Goal: Task Accomplishment & Management: Use online tool/utility

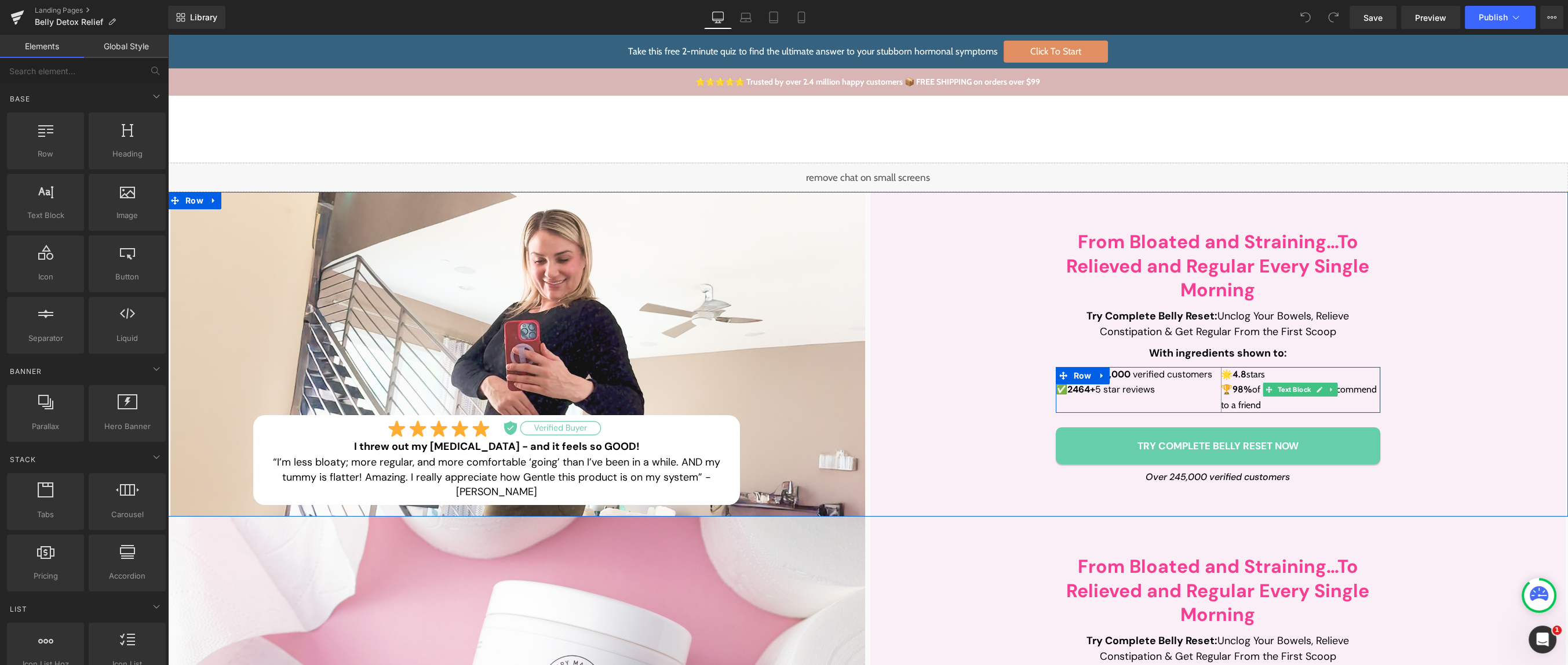
click at [1255, 405] on p "🏆 98% of reviewers would recommend to a friend" at bounding box center [1301, 398] width 160 height 31
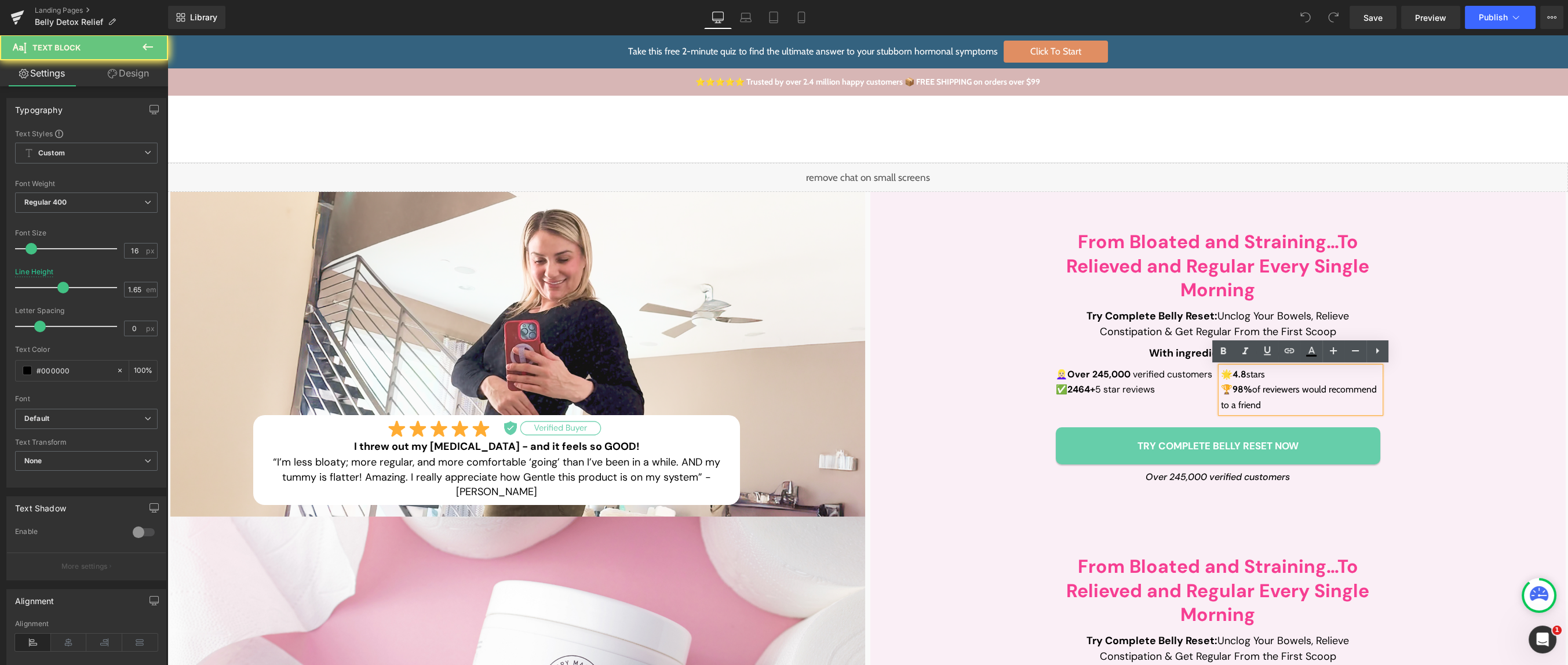
click at [1301, 408] on p "🏆 98% of reviewers would recommend to a friend" at bounding box center [1301, 398] width 160 height 31
click at [1313, 407] on p "🏆 98% of reviewers would recommend to a friend" at bounding box center [1301, 398] width 160 height 31
drag, startPoint x: 1312, startPoint y: 405, endPoint x: 1258, endPoint y: 393, distance: 55.3
click at [1258, 393] on p "🏆 98% of reviewers would recommend to a friend" at bounding box center [1301, 398] width 160 height 31
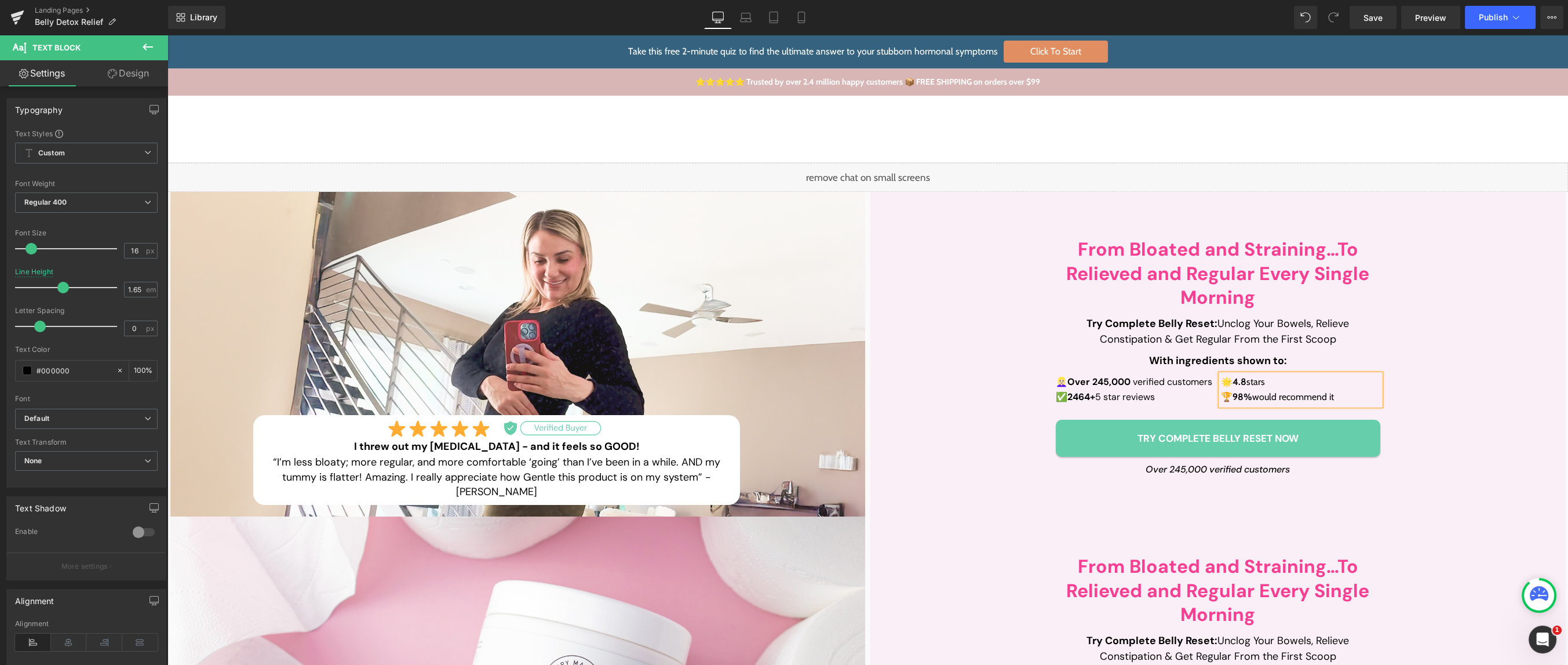
click at [1260, 375] on p "🌟 4.8 stars" at bounding box center [1301, 381] width 160 height 15
drag, startPoint x: 1268, startPoint y: 376, endPoint x: 1237, endPoint y: 376, distance: 31.0
click at [1237, 376] on p "🌟 4.8 stars" at bounding box center [1301, 381] width 160 height 15
click at [1248, 116] on div "Shop Shop Improve Gut Health Hormone Balance Detoxification Anti Ageing & Beaut…" at bounding box center [867, 129] width 1401 height 68
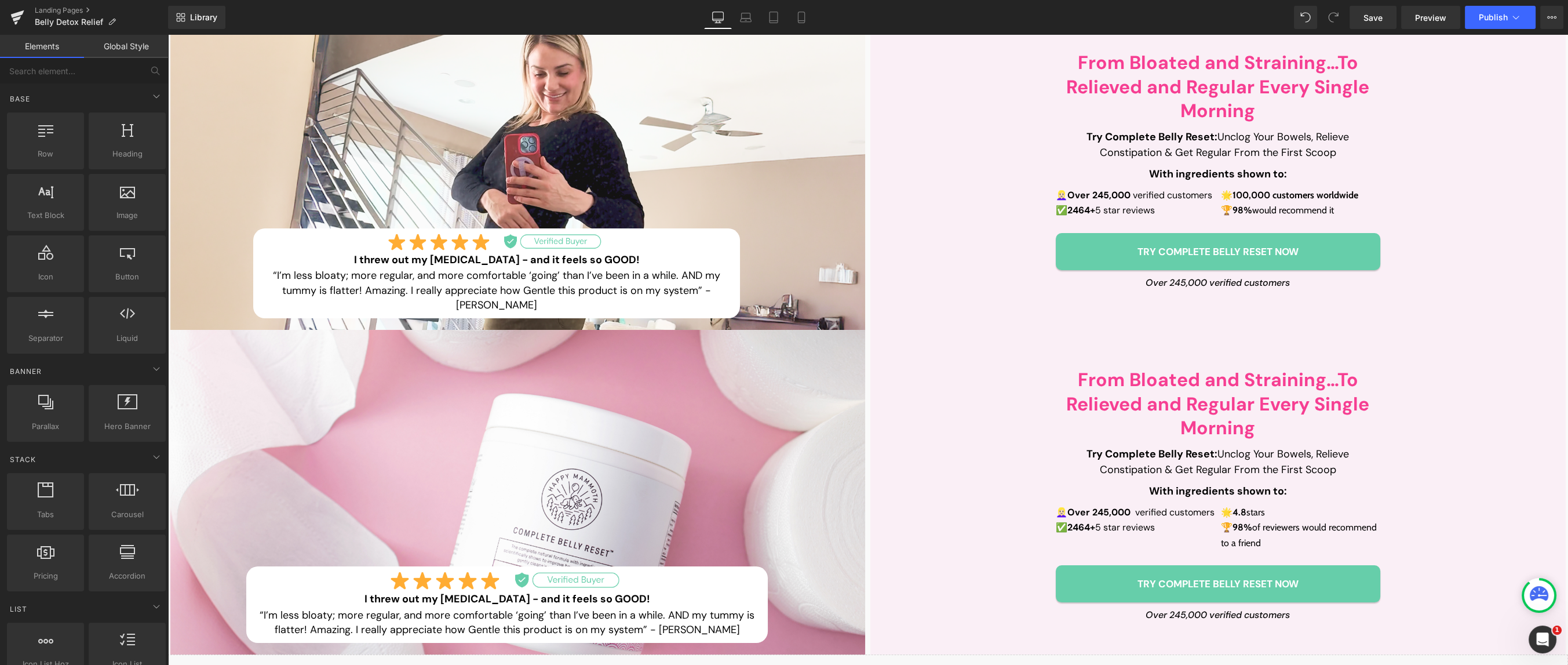
scroll to position [183, 0]
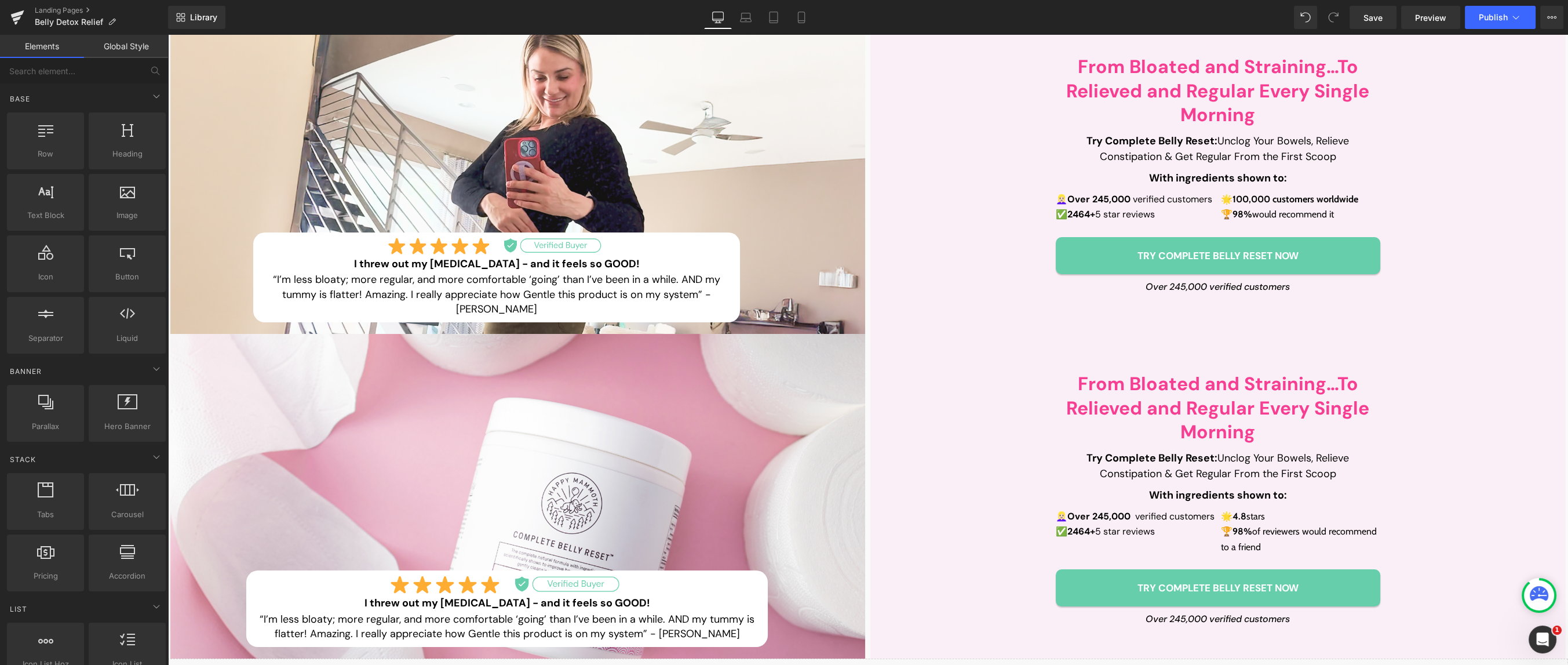
click at [1306, 194] on strong "100,000 customers worldwide" at bounding box center [1295, 199] width 126 height 11
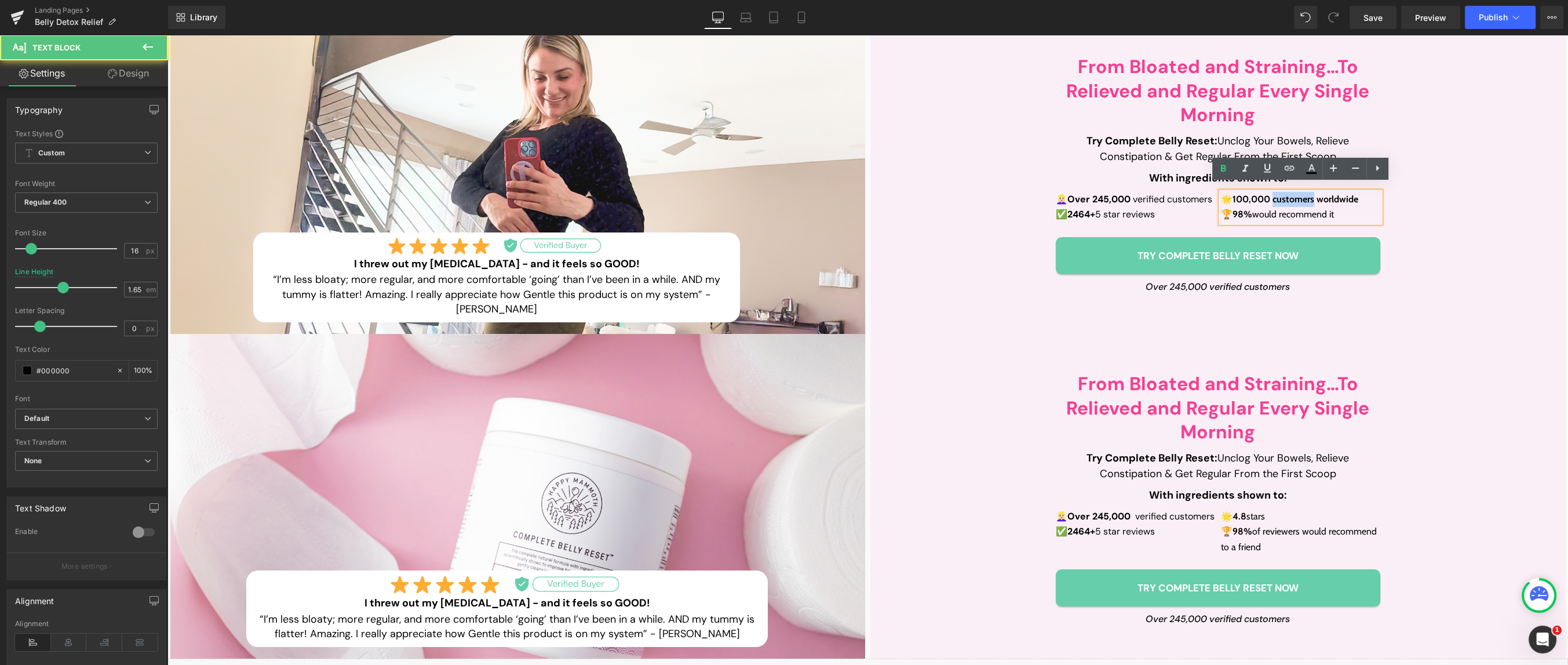
click at [1306, 194] on strong "100,000 customers worldwide" at bounding box center [1295, 199] width 126 height 11
click at [1318, 194] on strong "100,000 customers worldwide" at bounding box center [1295, 199] width 126 height 11
drag, startPoint x: 1331, startPoint y: 191, endPoint x: 1235, endPoint y: 193, distance: 96.0
click at [1235, 193] on p "🌟 100,000 customers worldwide" at bounding box center [1301, 199] width 160 height 15
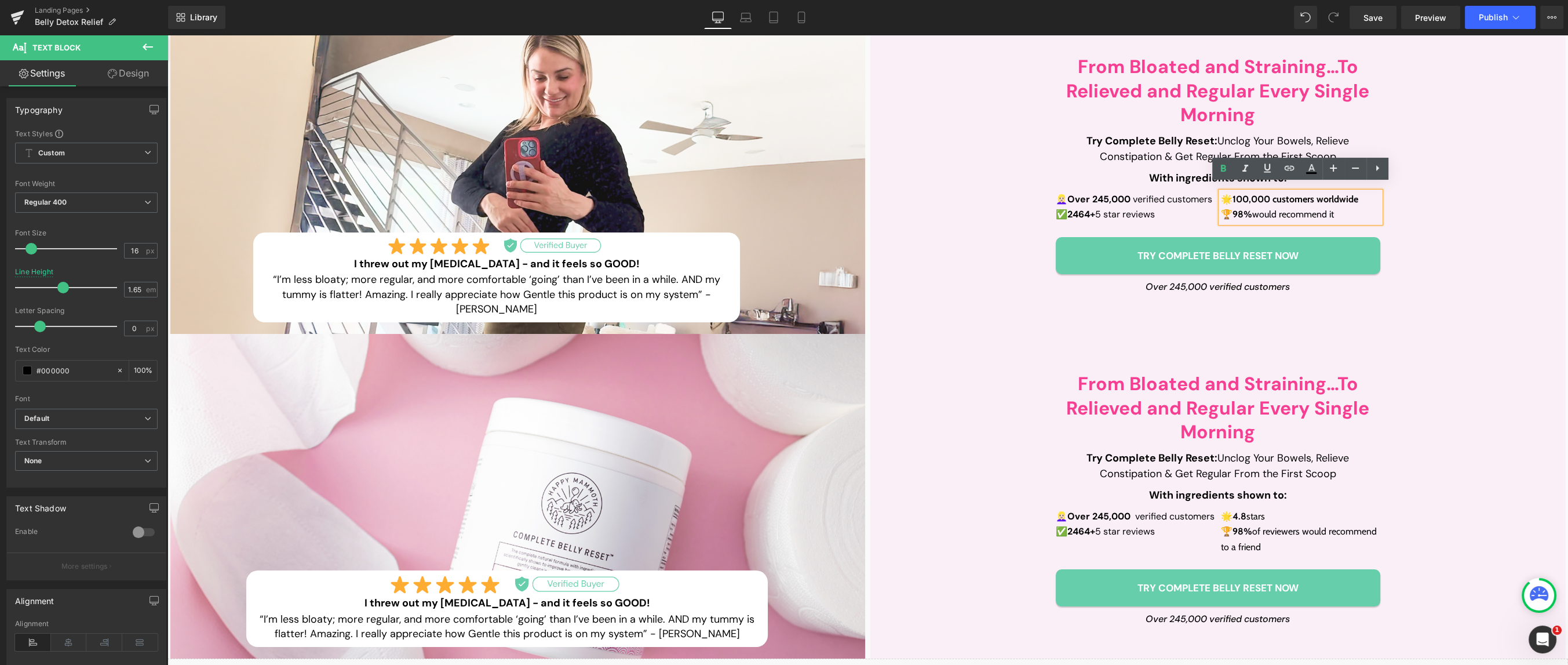
copy p "🌟 100,000 customers worldwide"
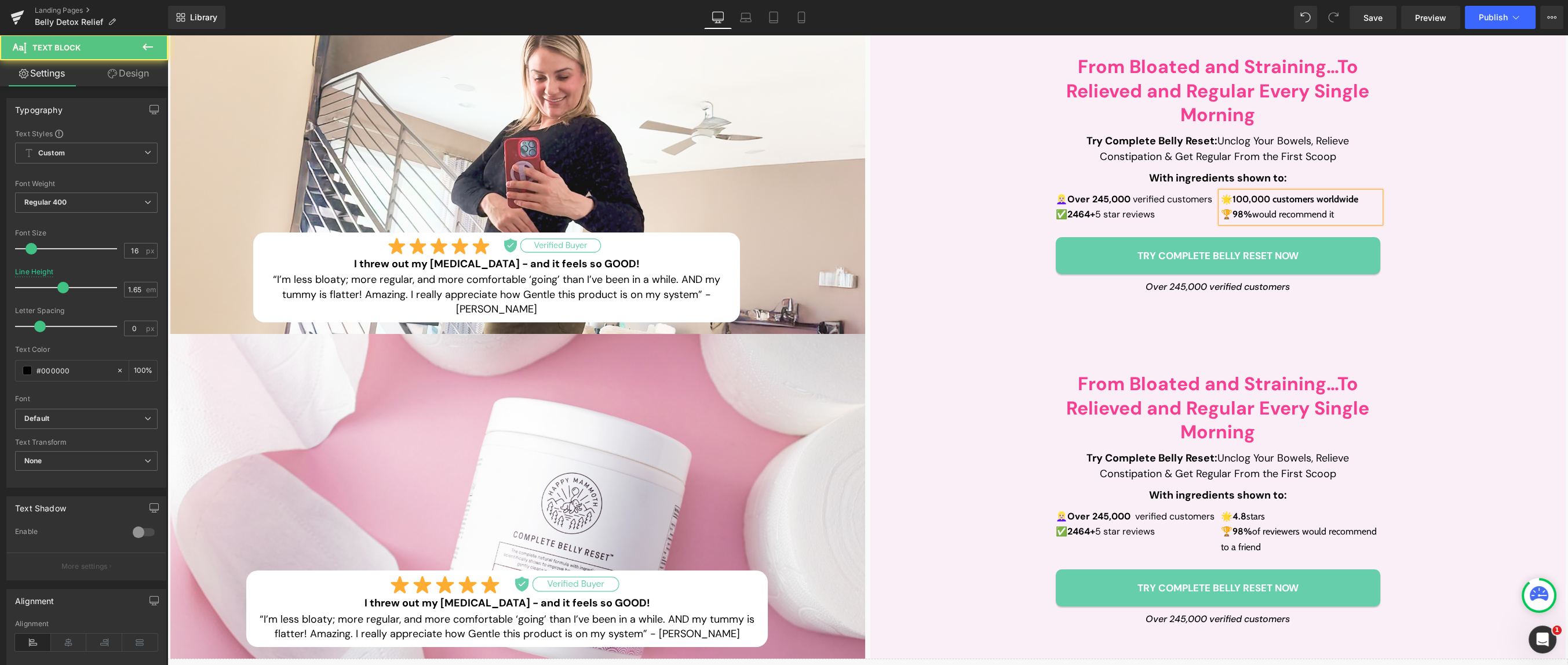
click at [1335, 194] on strong "100,000 customers worldwide" at bounding box center [1295, 199] width 126 height 11
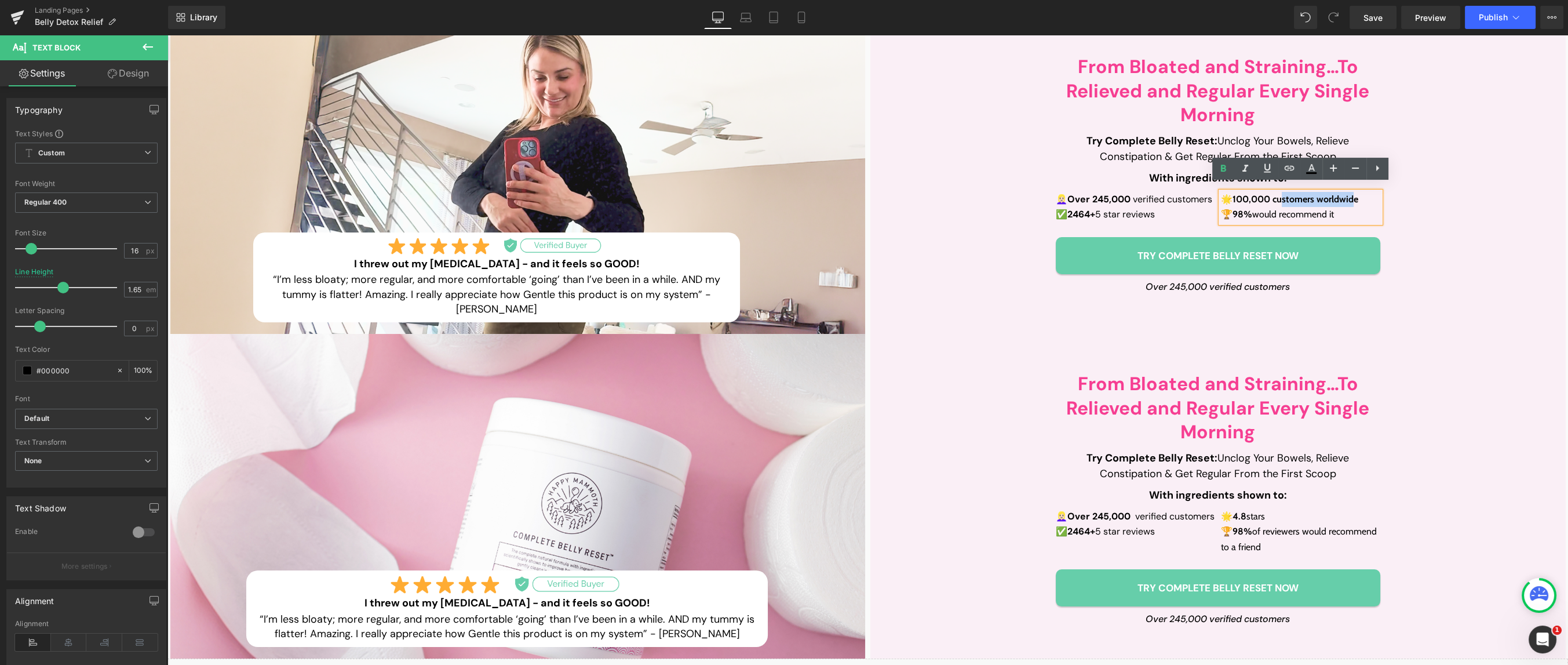
drag, startPoint x: 1357, startPoint y: 191, endPoint x: 1283, endPoint y: 194, distance: 74.1
click at [1283, 194] on strong "100,000 customers worldwide" at bounding box center [1295, 199] width 126 height 11
click at [1331, 194] on strong "100,000 customers worldwide" at bounding box center [1295, 199] width 126 height 11
drag, startPoint x: 1362, startPoint y: 192, endPoint x: 1275, endPoint y: 194, distance: 87.0
click at [1275, 194] on p "🌟 100,000 customers worldwide" at bounding box center [1301, 199] width 160 height 15
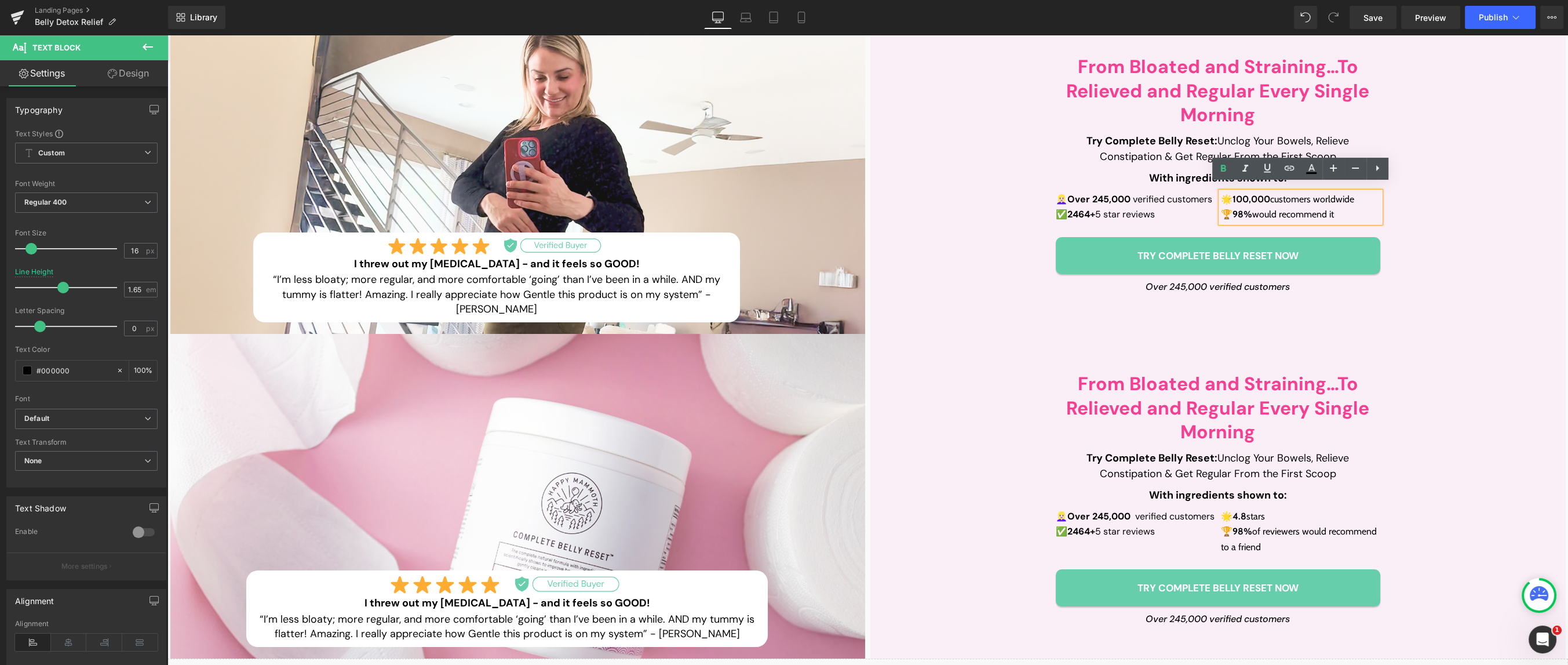
click at [1335, 208] on p "🏆 98% would recommend it" at bounding box center [1301, 214] width 160 height 15
click at [1318, 192] on p "🌟 100,000 customers worldwide" at bounding box center [1301, 199] width 160 height 15
drag, startPoint x: 1360, startPoint y: 191, endPoint x: 1235, endPoint y: 198, distance: 125.2
click at [1235, 198] on p "🌟 100,000 customers worldwide" at bounding box center [1301, 199] width 160 height 15
copy p "🌟 100,000 customers worldwide"
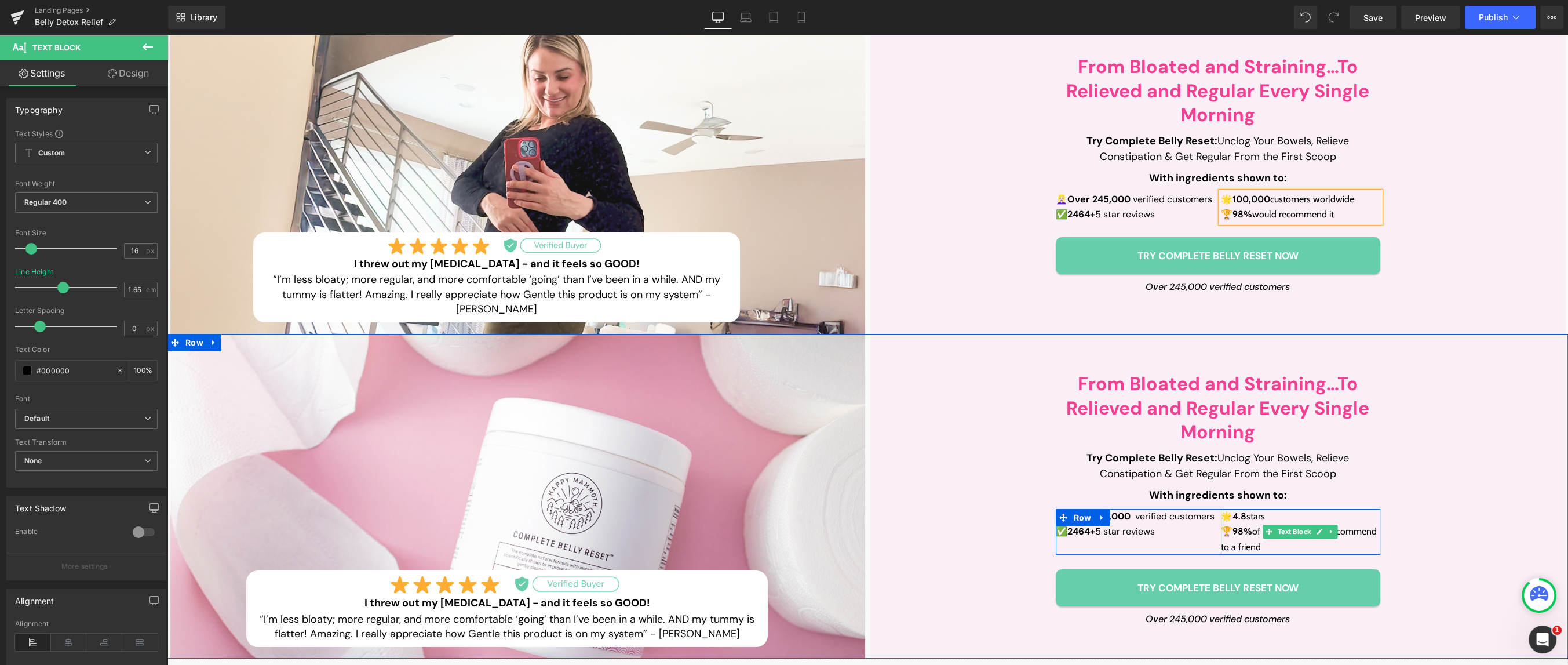
click at [1268, 518] on p "🌟 4.8 stars" at bounding box center [1301, 516] width 160 height 15
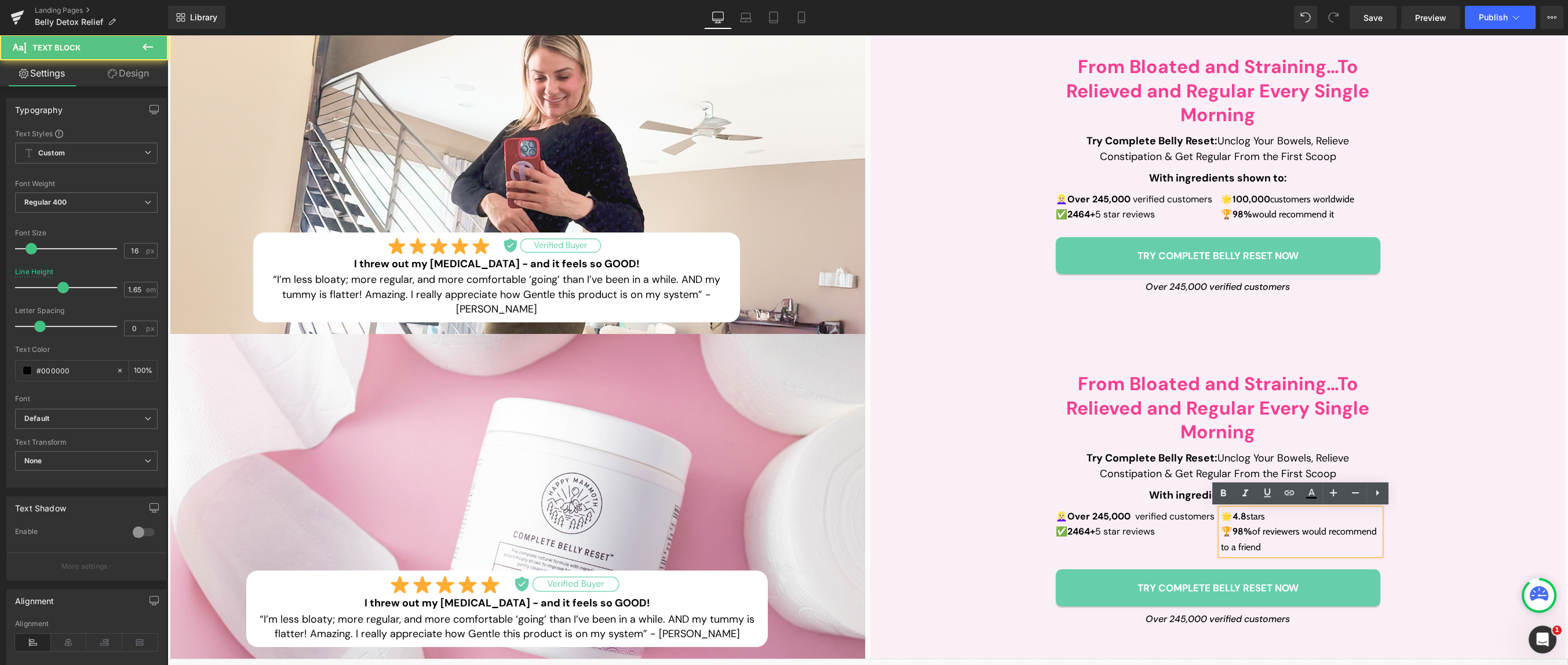
click at [1268, 518] on p "🌟 4.8 stars" at bounding box center [1301, 516] width 160 height 15
click at [1270, 518] on p "🌟 4.8 stars" at bounding box center [1301, 516] width 160 height 15
drag, startPoint x: 1273, startPoint y: 519, endPoint x: 1235, endPoint y: 519, distance: 38.0
click at [1235, 519] on p "🌟 4.8 stars" at bounding box center [1301, 516] width 160 height 15
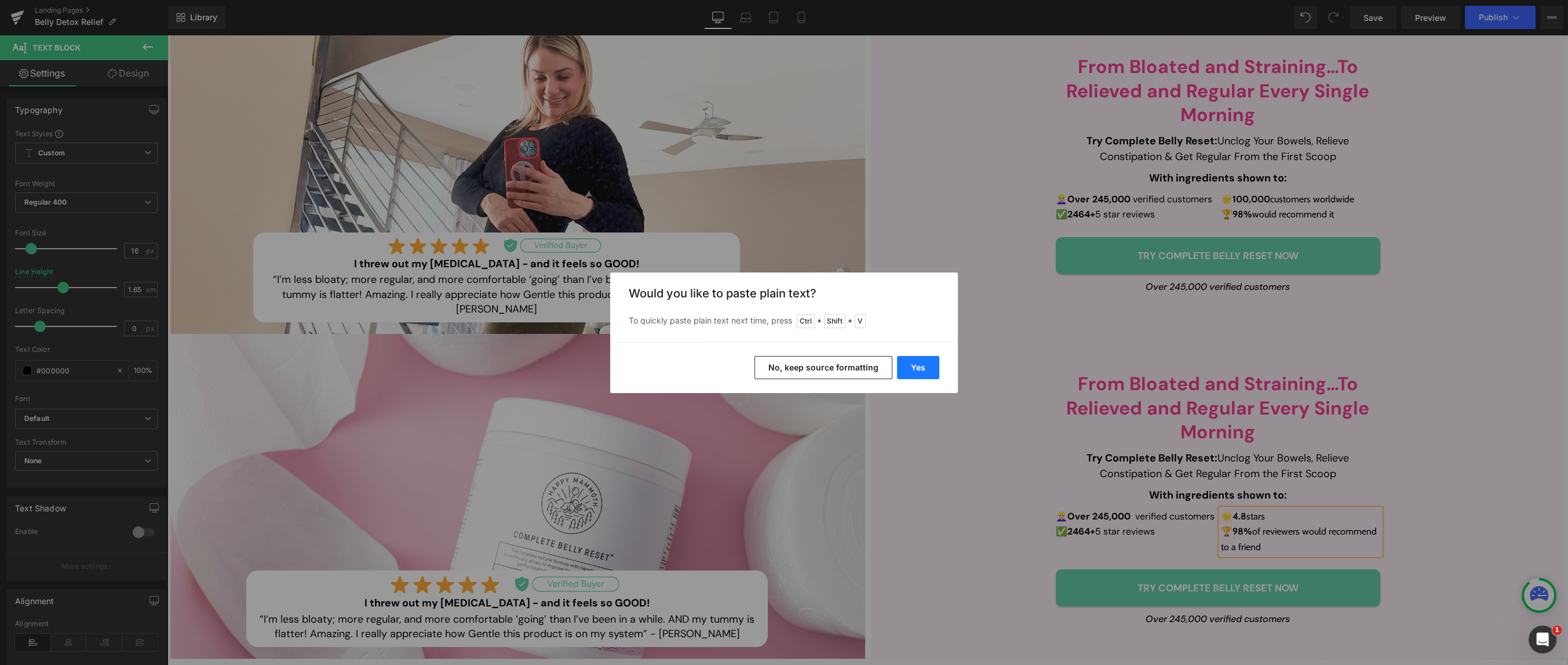
click at [929, 367] on button "Yes" at bounding box center [918, 367] width 42 height 23
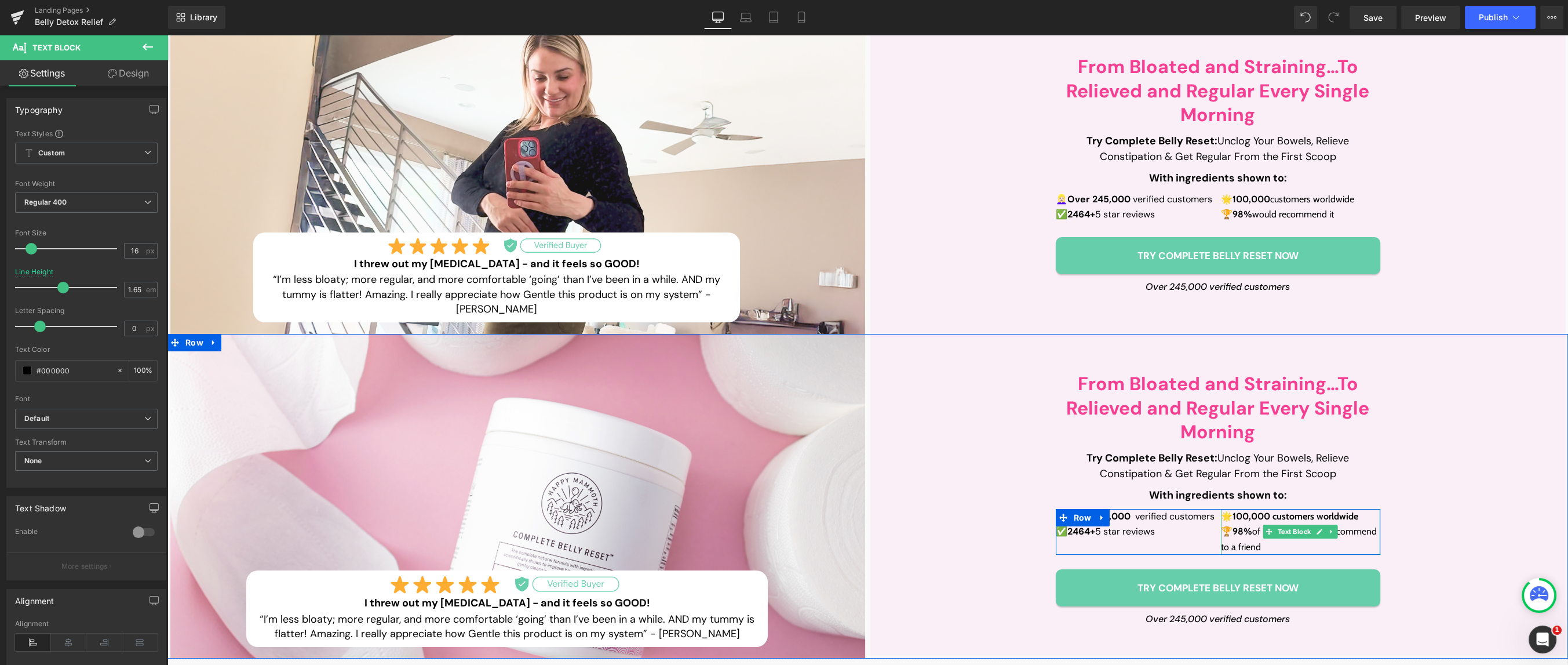
click at [1311, 514] on strong "100,000 customers worldwide" at bounding box center [1295, 517] width 126 height 11
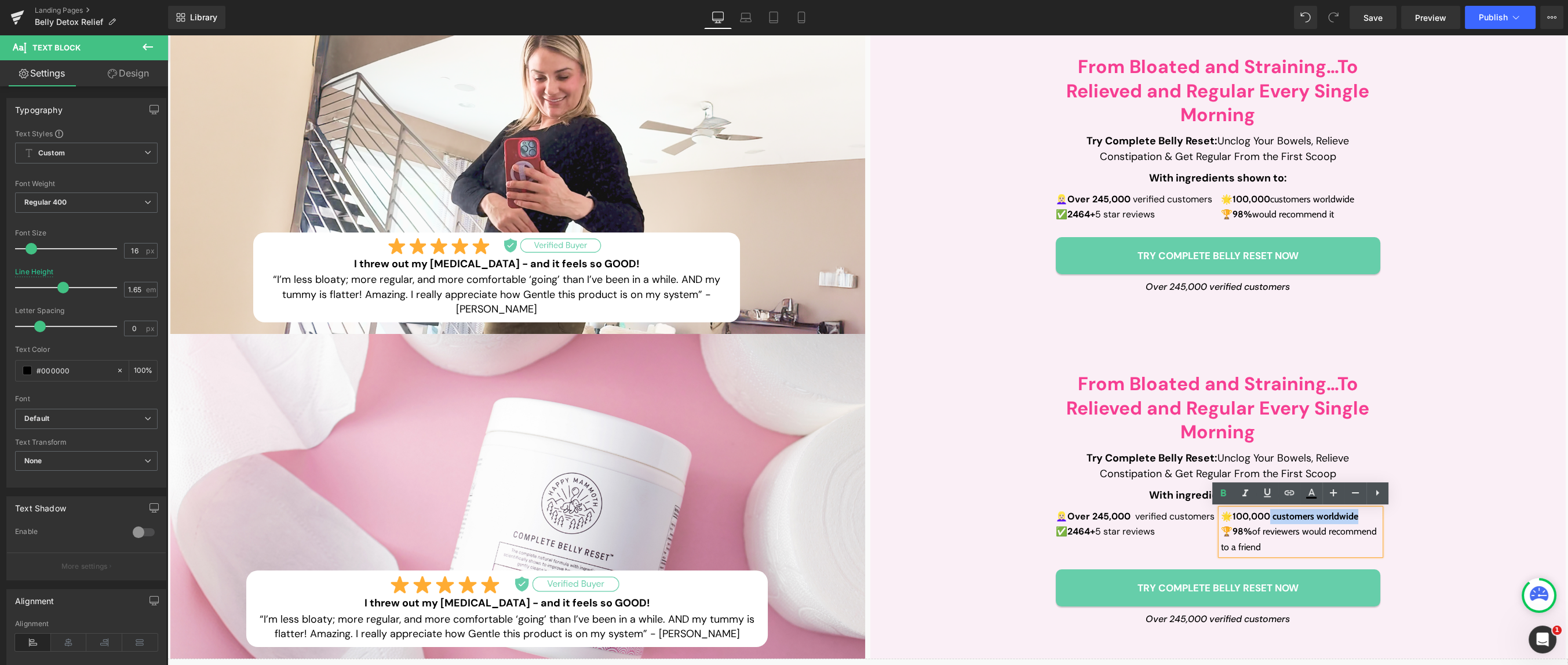
drag, startPoint x: 1272, startPoint y: 518, endPoint x: 1360, endPoint y: 518, distance: 88.0
click at [1358, 518] on strong "100,000 customers worldwide" at bounding box center [1295, 517] width 126 height 11
click at [1286, 538] on p "🏆 98% of reviewers would recommend to a friend" at bounding box center [1301, 540] width 160 height 31
drag, startPoint x: 1292, startPoint y: 541, endPoint x: 1258, endPoint y: 534, distance: 34.7
click at [1258, 534] on p "🏆 98% of reviewers would recommend to a friend" at bounding box center [1301, 540] width 160 height 31
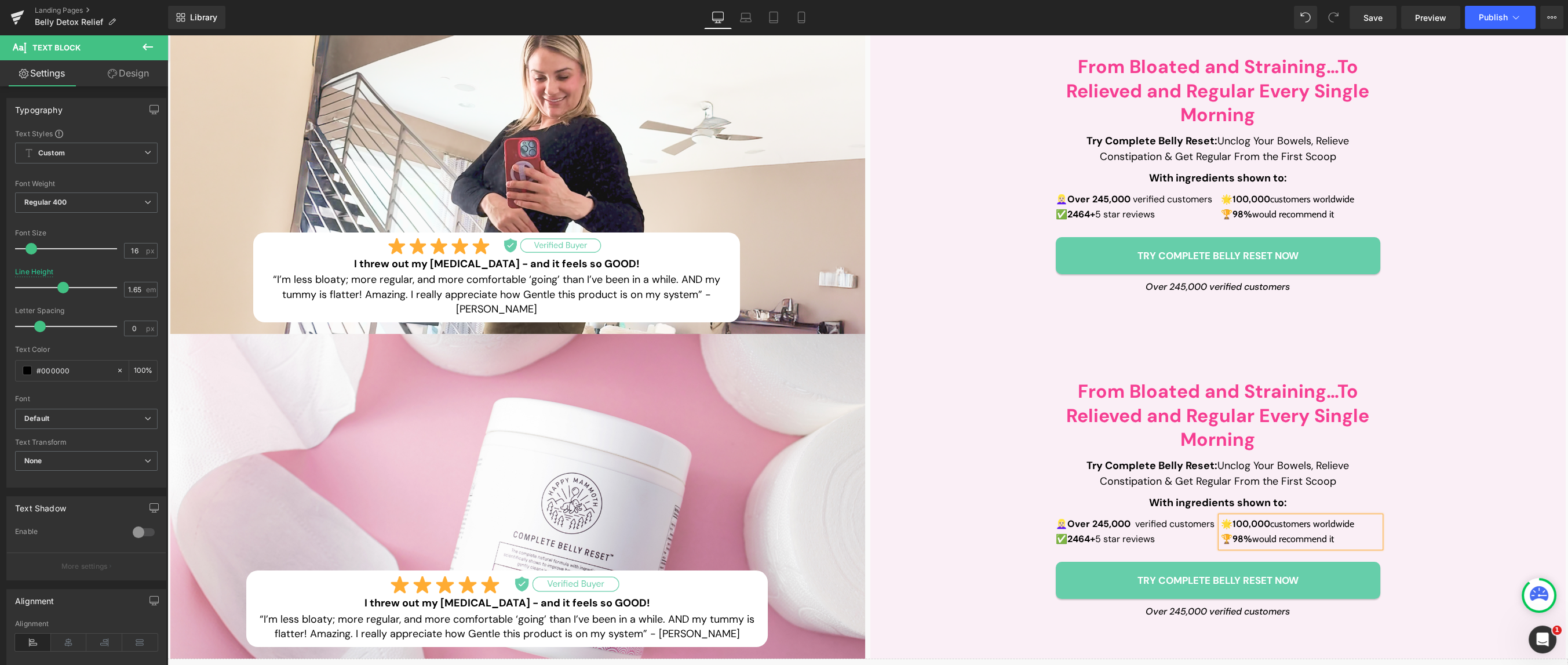
click at [1103, 11] on div "Library Desktop Desktop Laptop Tablet Mobile Save Preview Publish Scheduled Vie…" at bounding box center [868, 17] width 1400 height 23
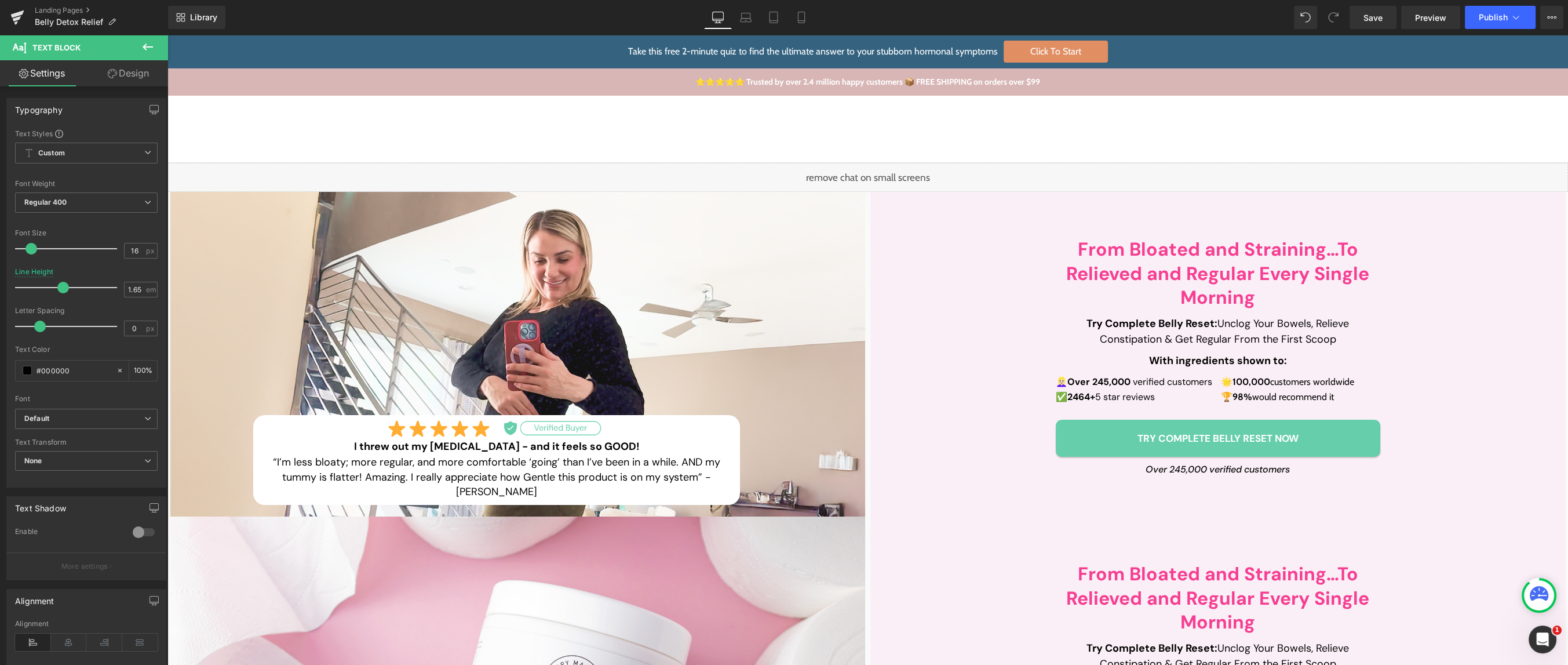
scroll to position [0, 0]
click at [1377, 18] on span "Save" at bounding box center [1373, 17] width 19 height 12
click at [907, 59] on link at bounding box center [903, 60] width 13 height 13
click at [750, 18] on icon at bounding box center [746, 17] width 11 height 11
type input "1.4"
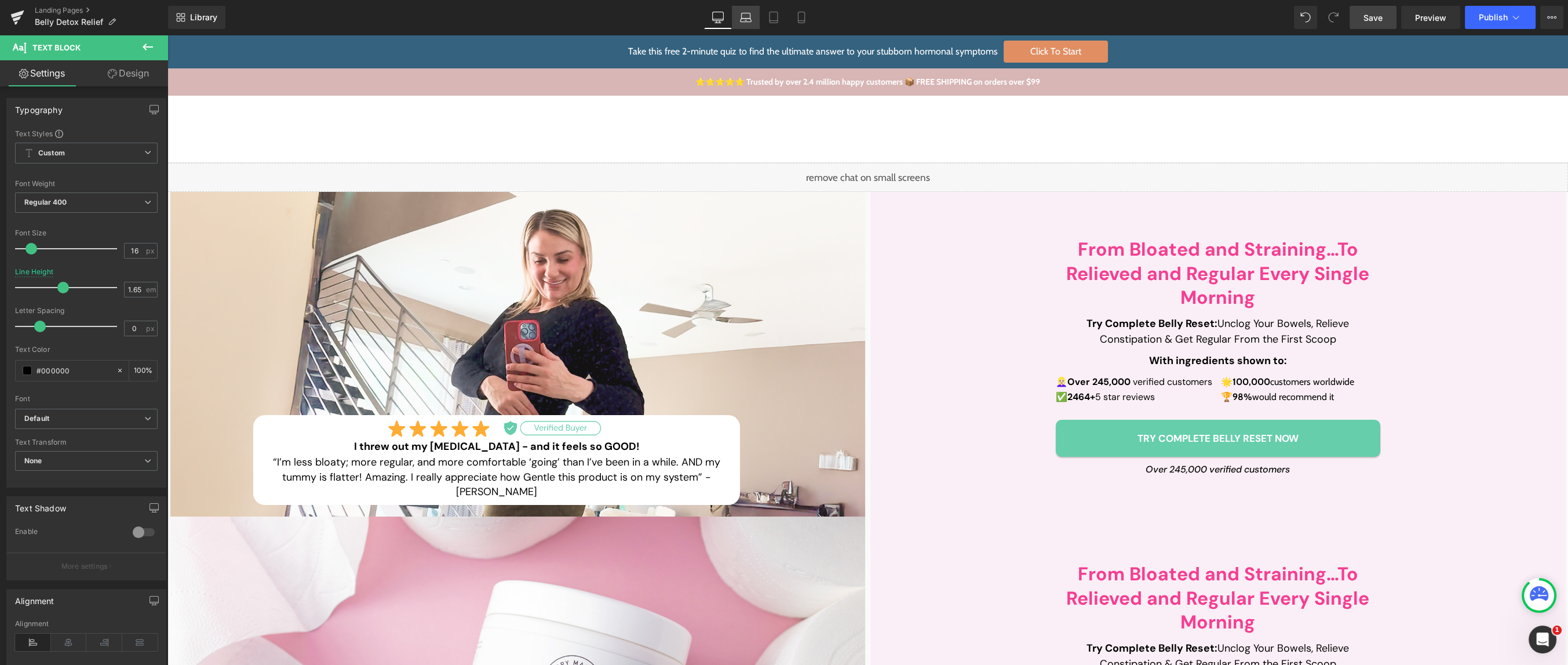
type input "100"
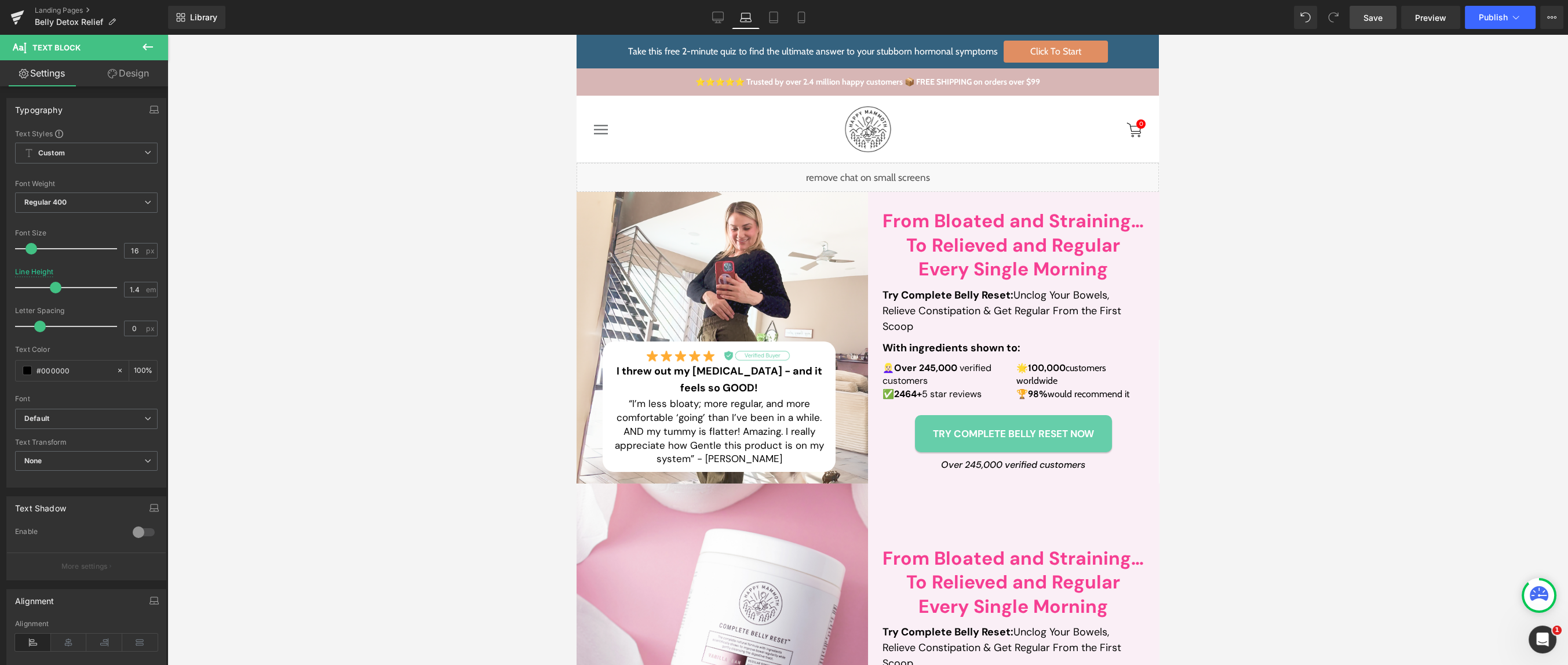
scroll to position [423, 0]
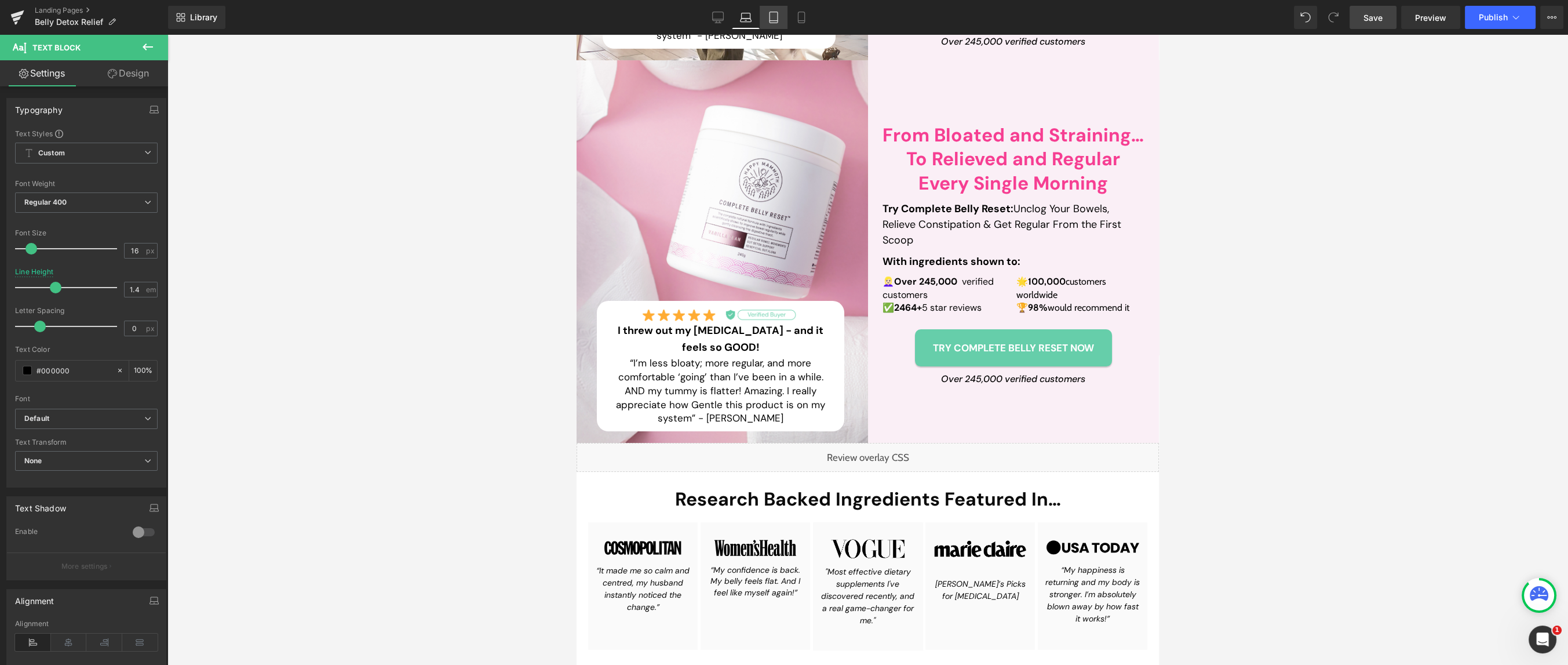
click at [780, 16] on link "Tablet" at bounding box center [774, 17] width 28 height 23
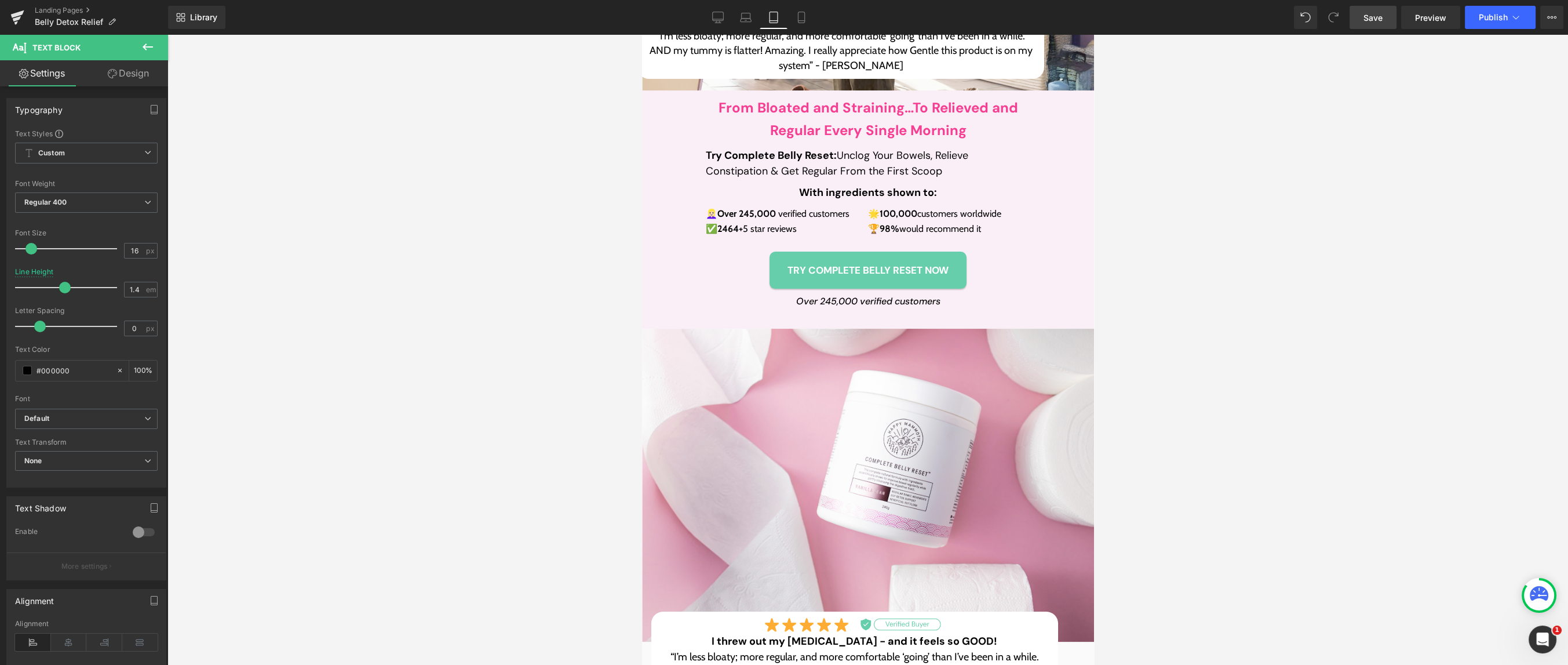
type input "1.65"
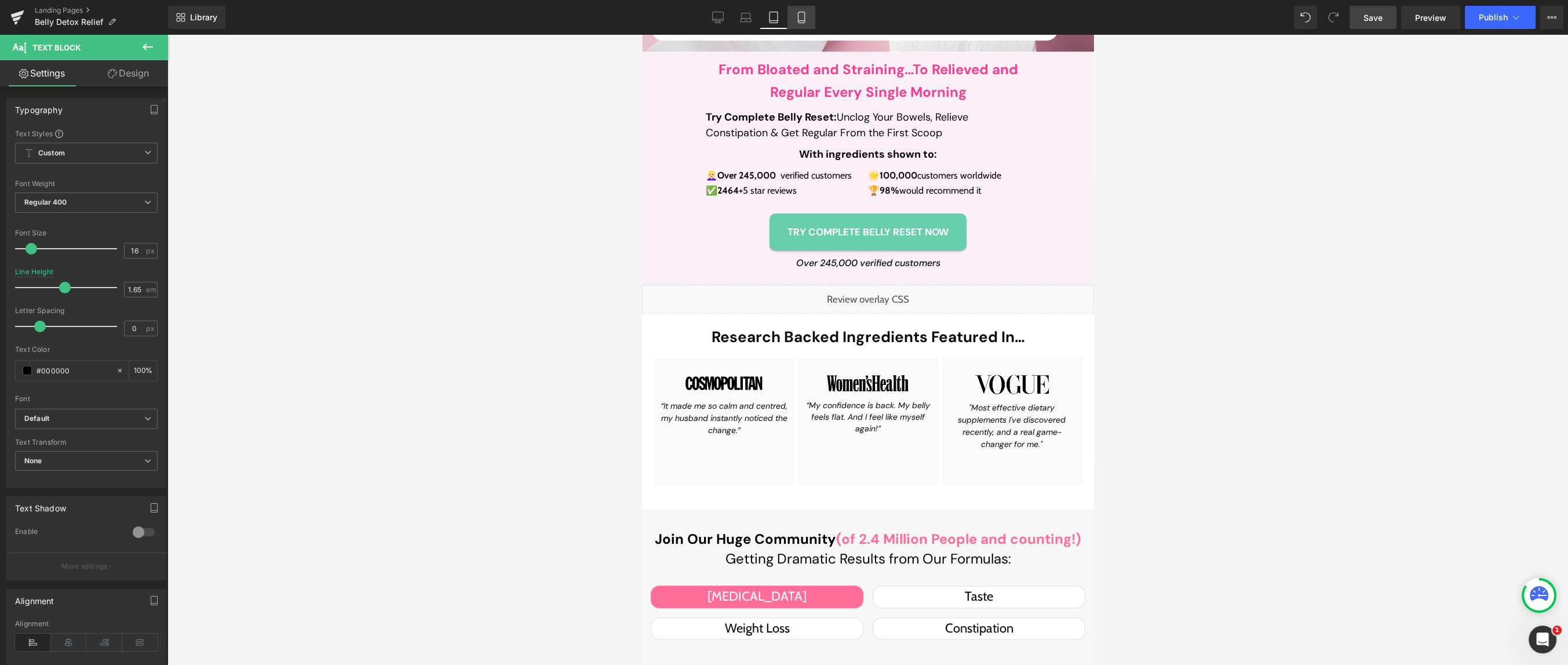
click at [798, 12] on icon at bounding box center [801, 17] width 11 height 11
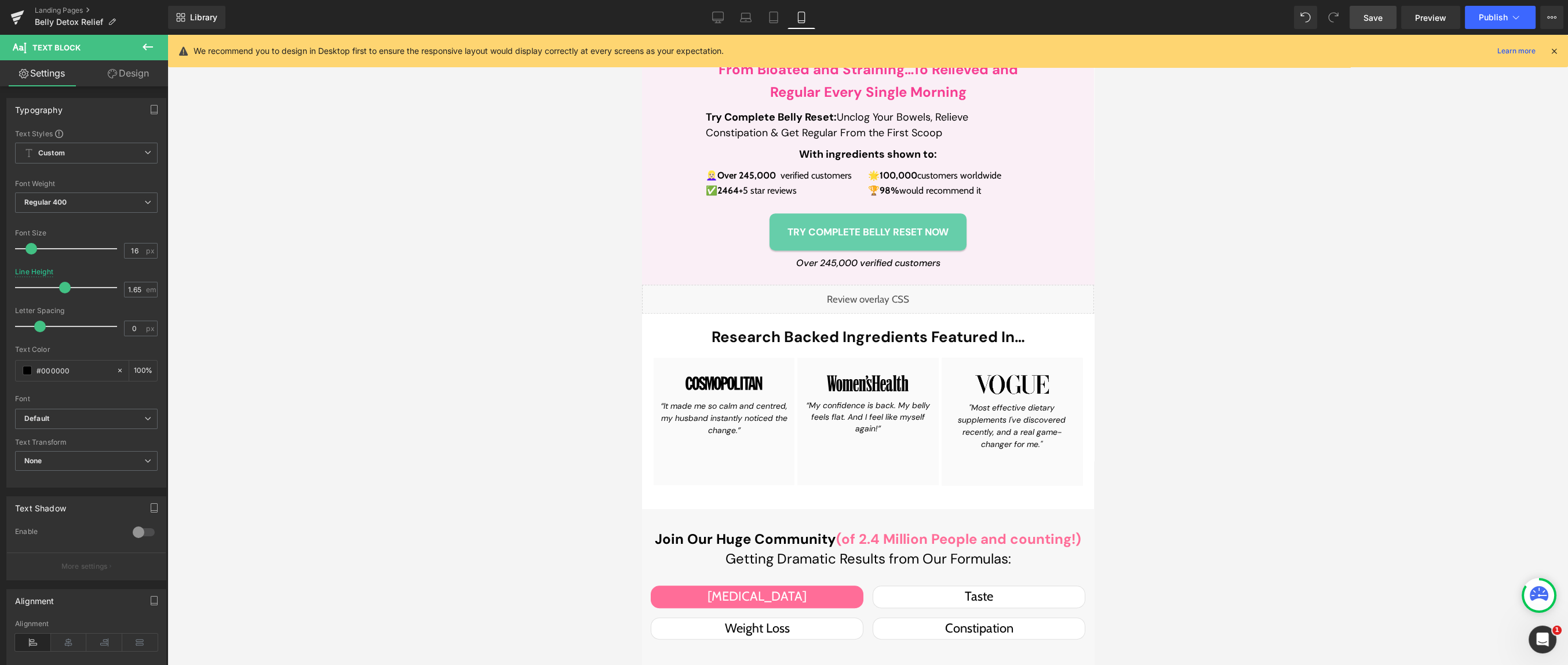
type input "100"
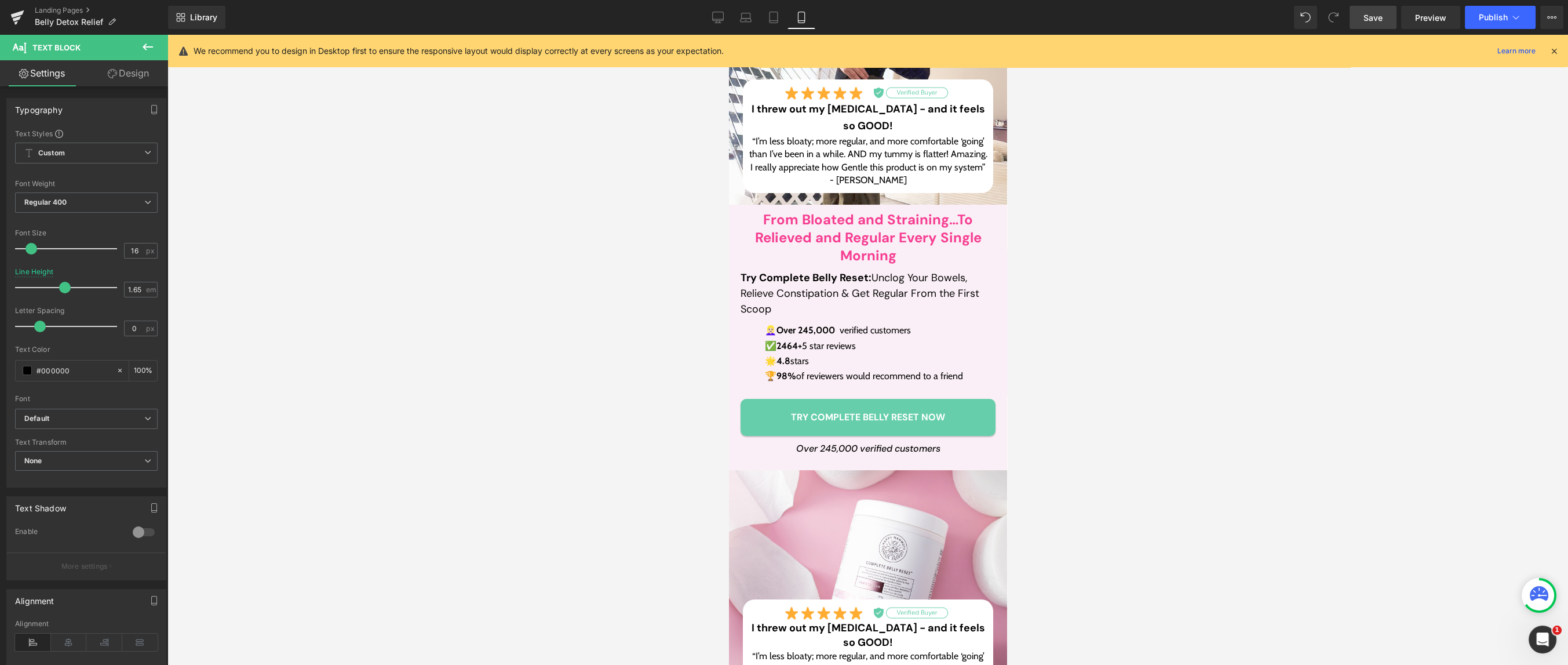
scroll to position [243, 0]
click at [805, 361] on p "🌟 4.8 stars" at bounding box center [867, 362] width 206 height 15
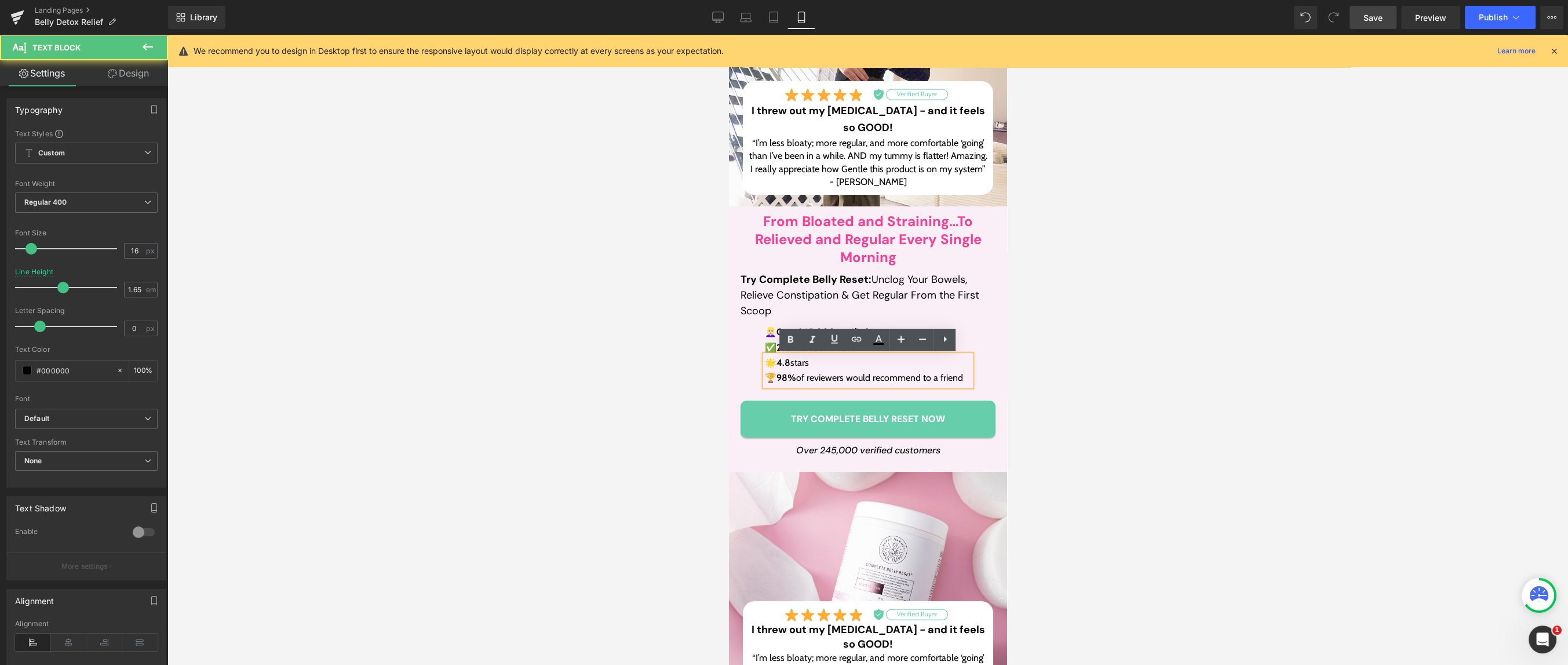
click at [805, 361] on p "🌟 4.8 stars" at bounding box center [867, 362] width 206 height 15
click at [815, 365] on p "🌟 4.8 stars" at bounding box center [867, 362] width 206 height 15
drag, startPoint x: 812, startPoint y: 362, endPoint x: 799, endPoint y: 367, distance: 13.9
click at [788, 366] on p "🌟 4.8 stars" at bounding box center [867, 362] width 206 height 15
click at [805, 366] on p "🌟 4.8 stars" at bounding box center [867, 362] width 206 height 15
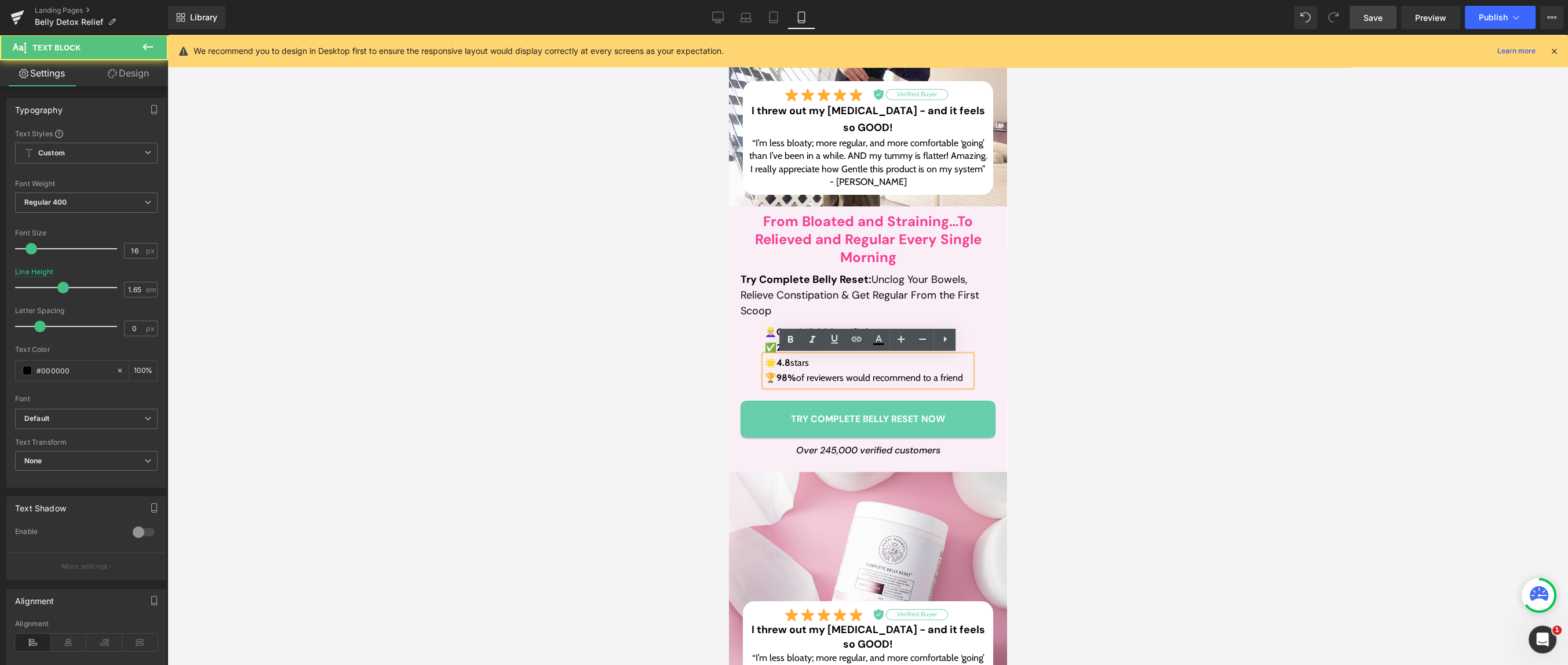
drag, startPoint x: 812, startPoint y: 364, endPoint x: 781, endPoint y: 364, distance: 31.0
click at [781, 364] on p "🌟 4.8 stars" at bounding box center [867, 362] width 206 height 15
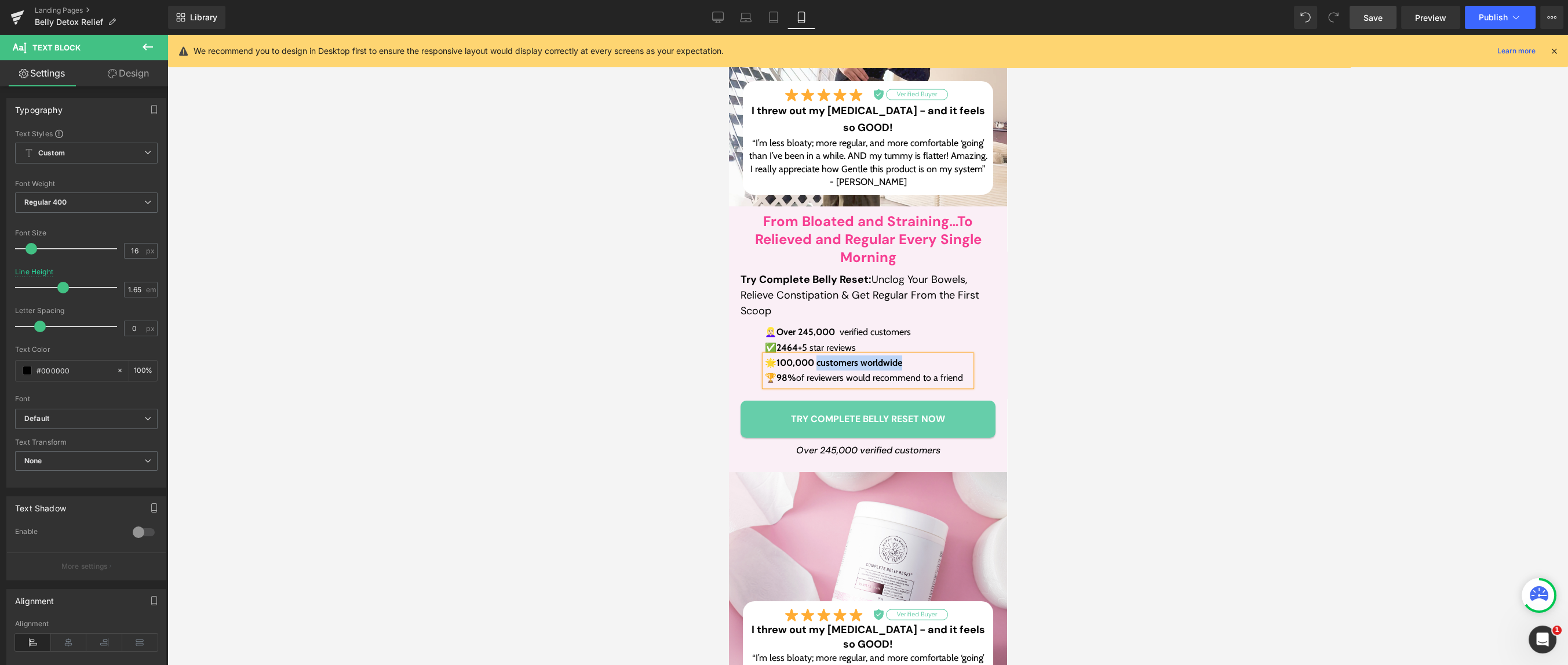
drag, startPoint x: 907, startPoint y: 364, endPoint x: 819, endPoint y: 362, distance: 88.0
click at [819, 362] on p "🌟 100,000 customers worldwide" at bounding box center [867, 362] width 206 height 15
click at [821, 379] on p "🏆 98% of reviewers would recommend to a friend" at bounding box center [867, 377] width 206 height 15
drag, startPoint x: 803, startPoint y: 376, endPoint x: 964, endPoint y: 376, distance: 161.0
click at [964, 376] on p "🏆 98% of reviewers would recommend to a friend" at bounding box center [867, 377] width 206 height 15
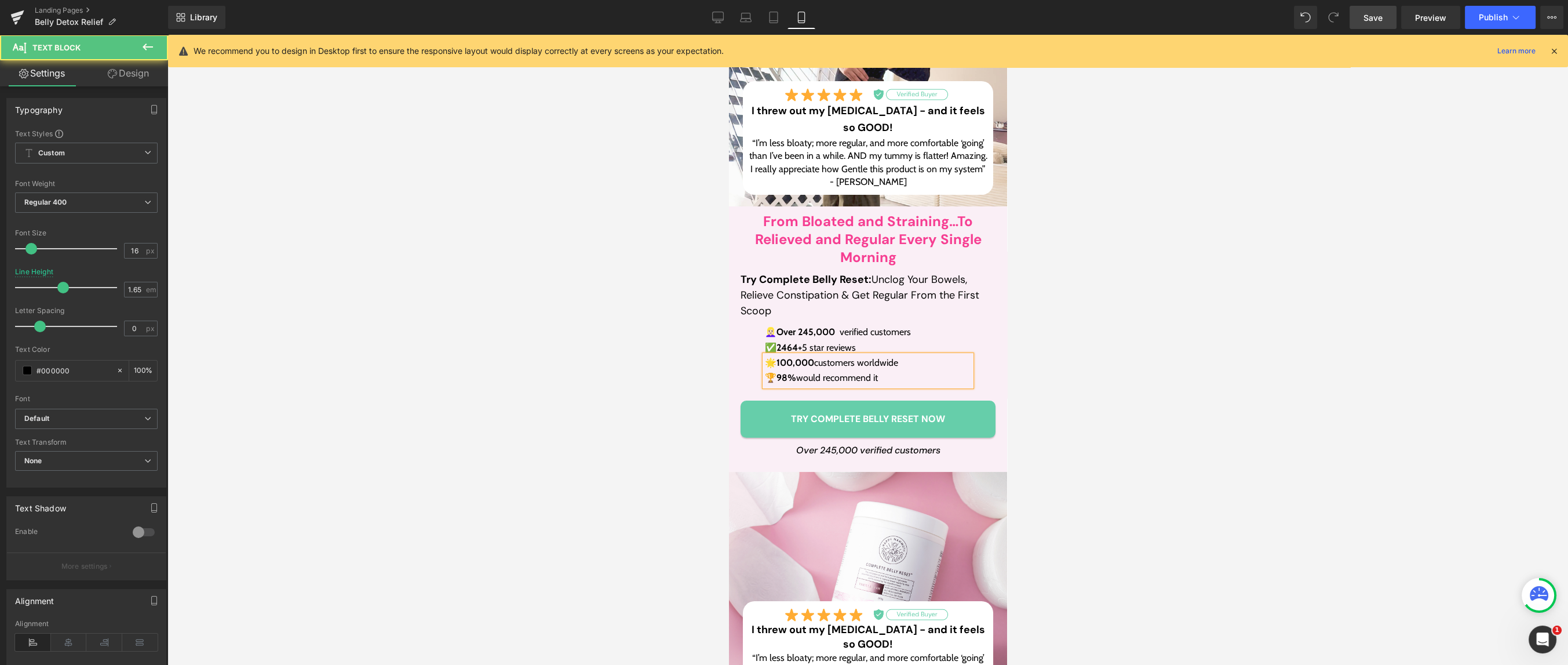
drag, startPoint x: 906, startPoint y: 364, endPoint x: 781, endPoint y: 367, distance: 125.0
click at [781, 367] on p "🌟 100,000 customers worldwide" at bounding box center [867, 362] width 206 height 15
copy p "100,000 customers worldwide"
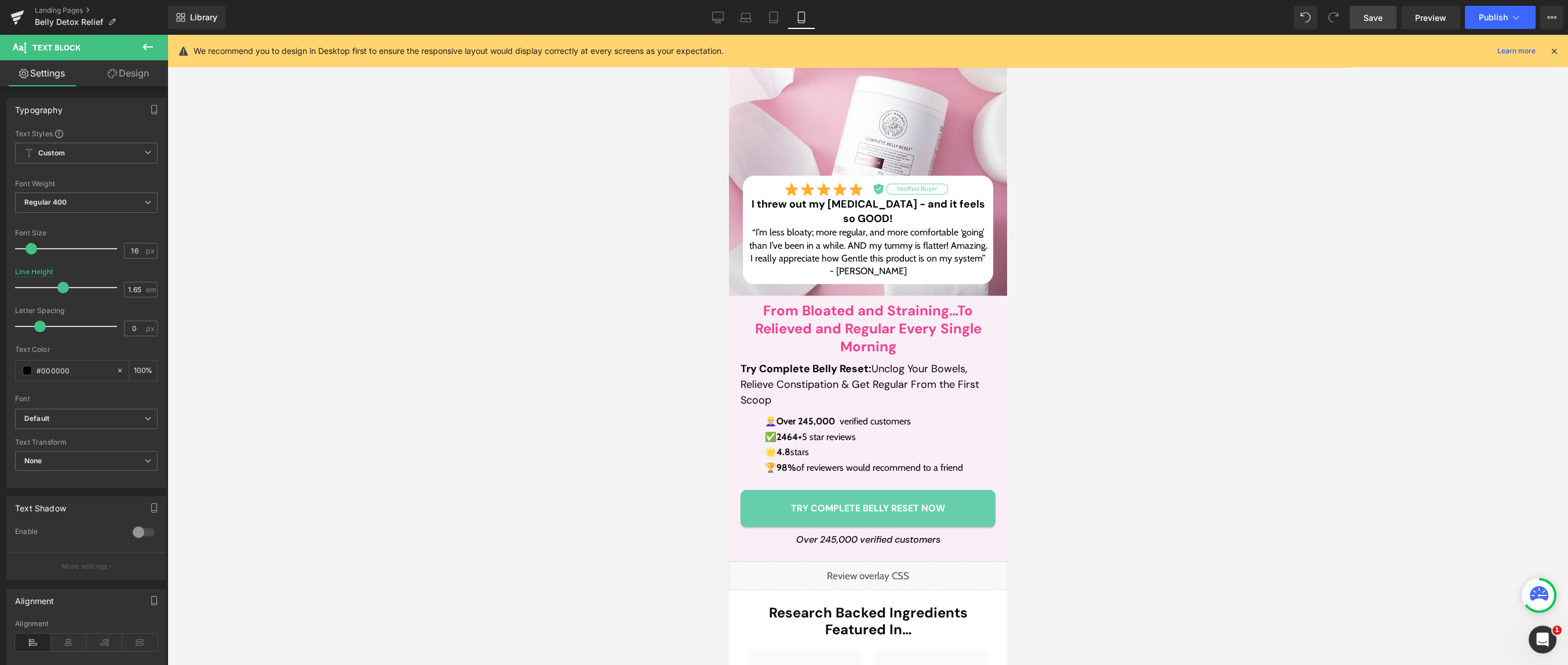
scroll to position [670, 0]
click at [880, 419] on span "verified customers" at bounding box center [874, 421] width 71 height 11
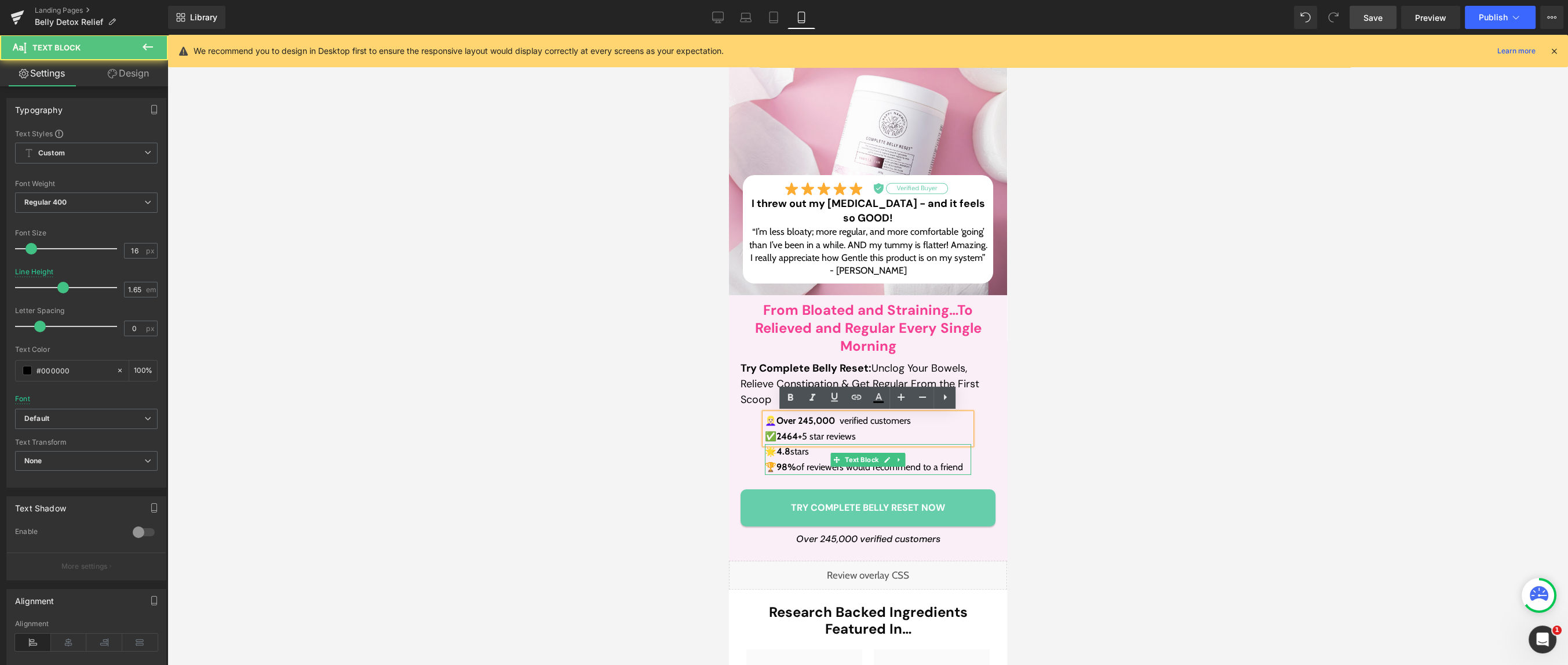
click at [819, 450] on p "🌟 4.8 stars" at bounding box center [867, 451] width 206 height 15
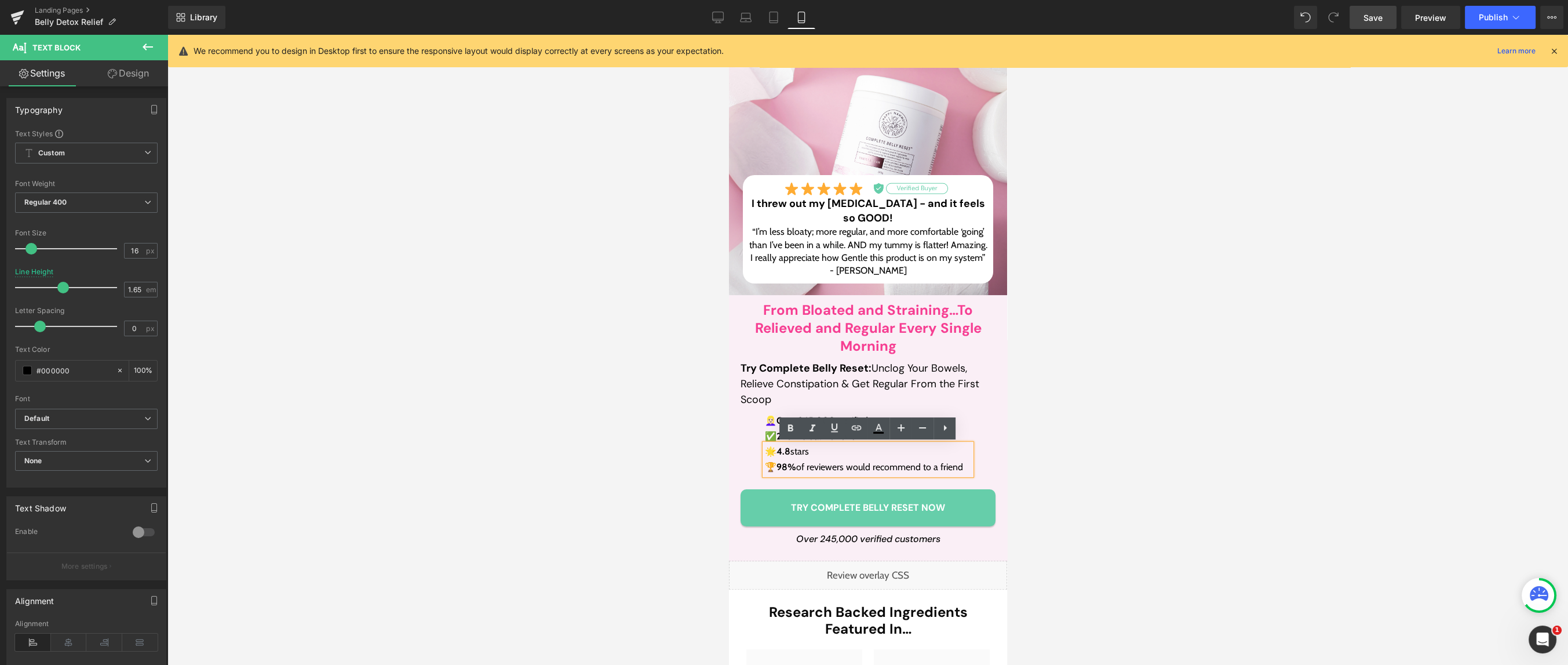
click at [809, 453] on p "🌟 4.8 stars" at bounding box center [867, 451] width 206 height 15
click at [816, 452] on p "🌟 4.8 stars" at bounding box center [867, 451] width 206 height 15
drag, startPoint x: 812, startPoint y: 452, endPoint x: 779, endPoint y: 457, distance: 33.4
click at [779, 457] on p "🌟 4.8 stars" at bounding box center [867, 451] width 206 height 15
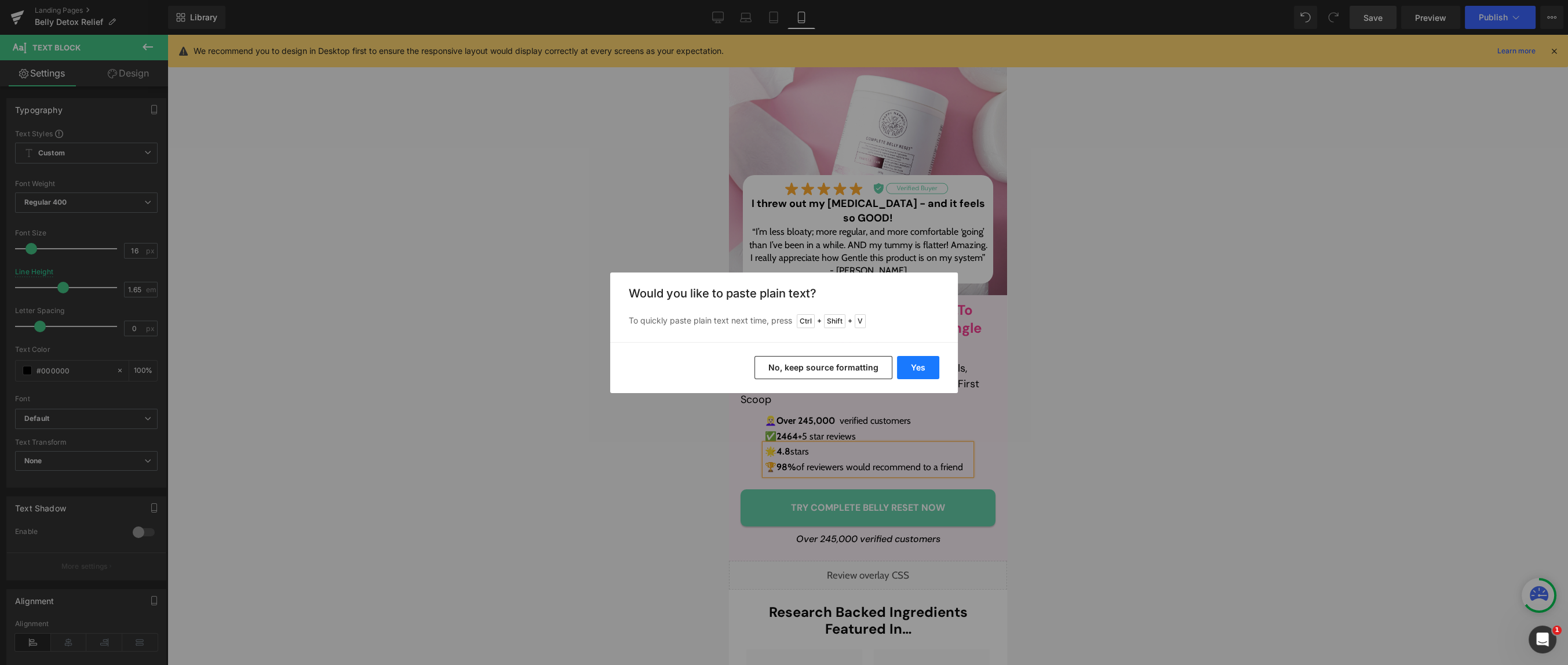
click at [912, 370] on button "Yes" at bounding box center [918, 367] width 42 height 23
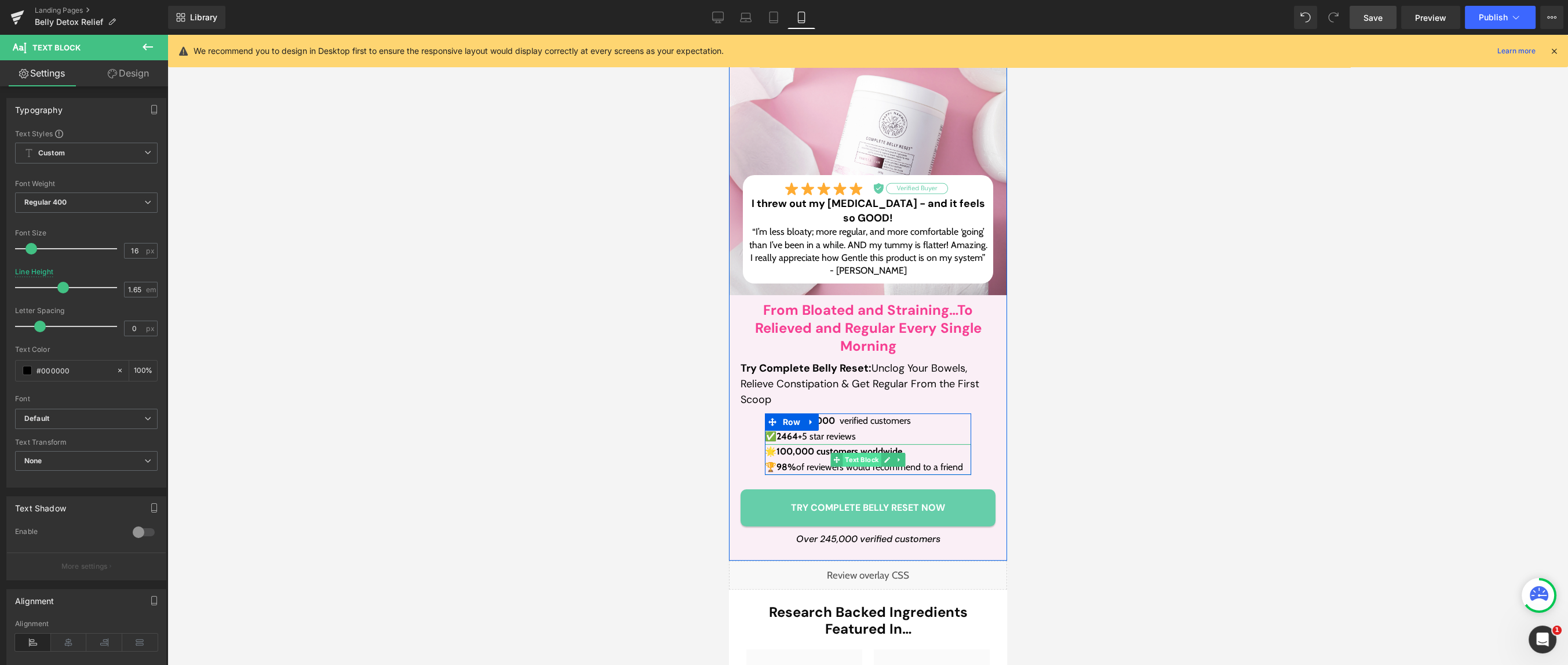
click at [855, 455] on span "Text Block" at bounding box center [861, 460] width 38 height 14
click at [902, 449] on strong "100,000 customers worldwide" at bounding box center [839, 452] width 126 height 11
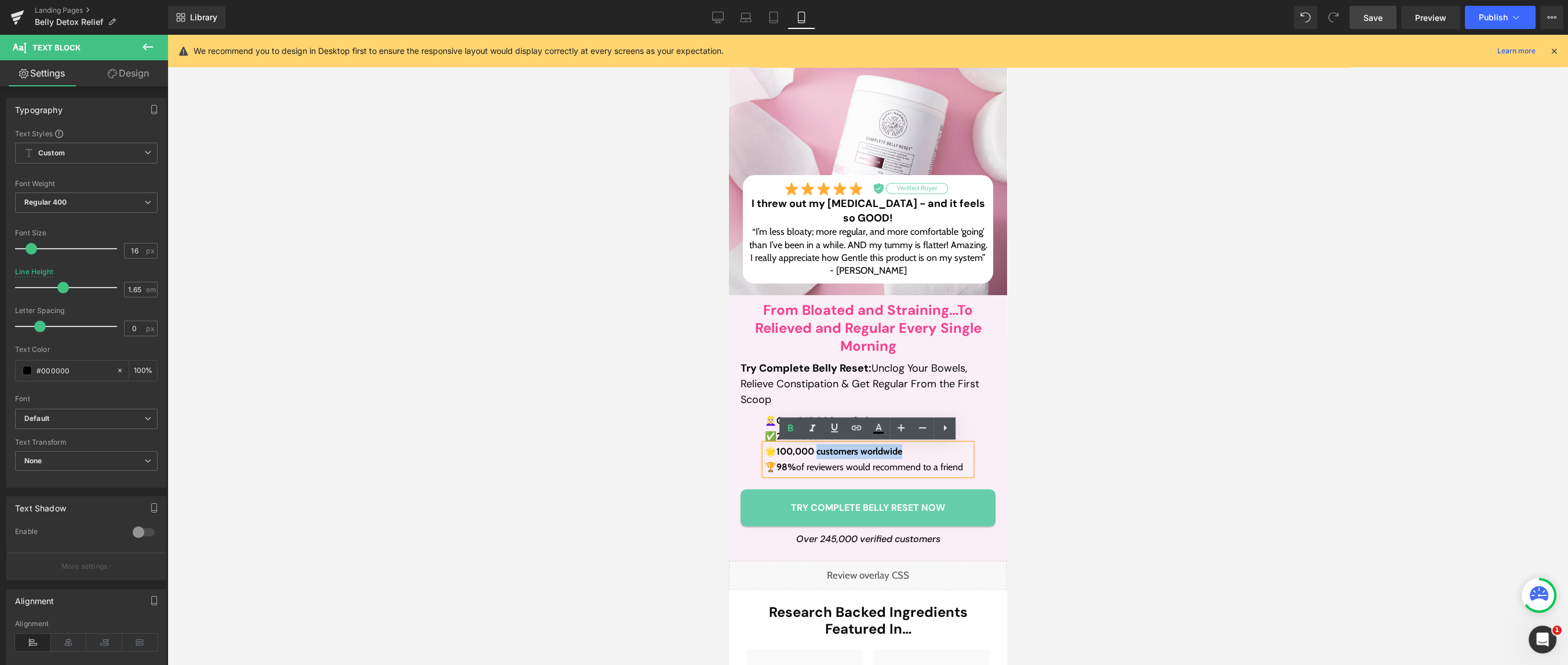
drag, startPoint x: 837, startPoint y: 457, endPoint x: 821, endPoint y: 457, distance: 16.0
click at [821, 457] on strong "100,000 customers worldwide" at bounding box center [839, 452] width 126 height 11
click at [884, 466] on p "🏆 98% of reviewers would recommend to a friend" at bounding box center [867, 467] width 206 height 15
drag, startPoint x: 966, startPoint y: 467, endPoint x: 805, endPoint y: 476, distance: 161.3
click at [805, 475] on div "🌟 100,000 customers worldwide 🏆 98% of reviewers would recommend to a friend" at bounding box center [867, 460] width 206 height 31
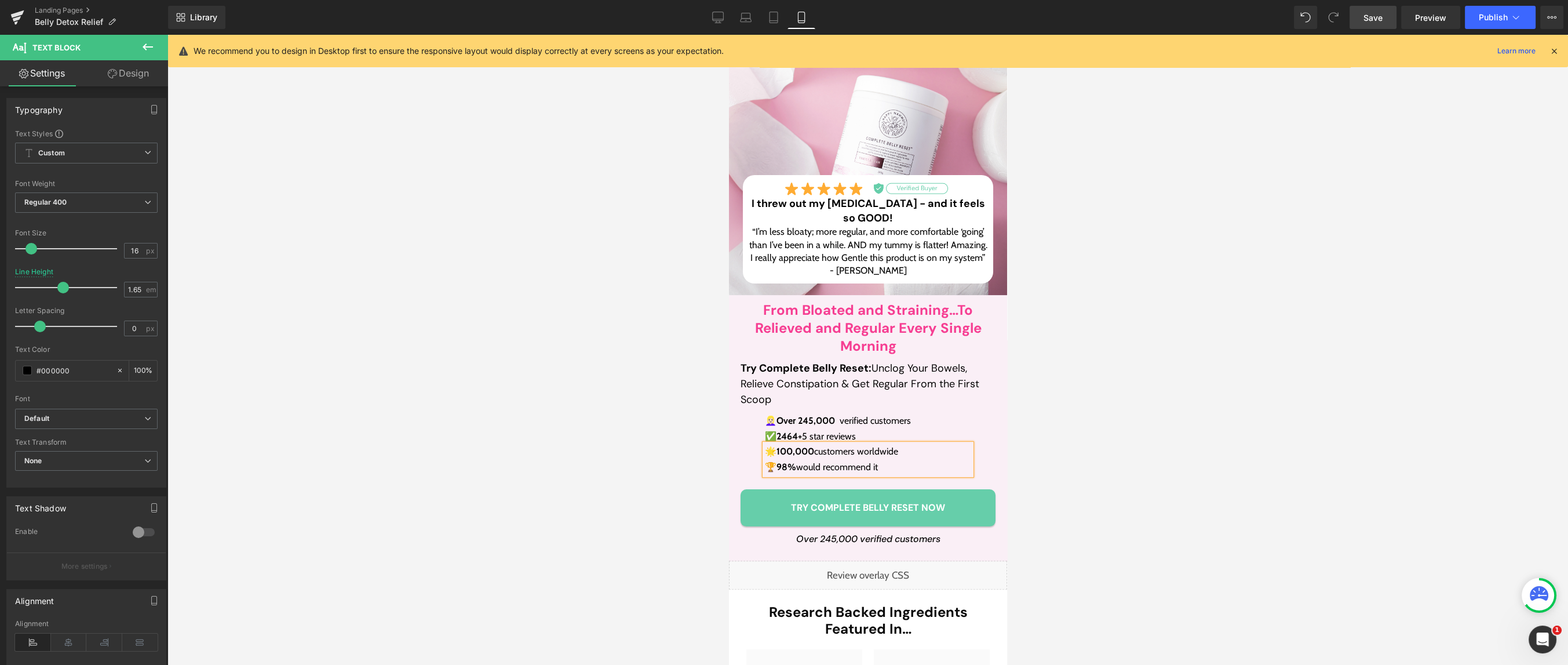
click at [1013, 25] on div "Library Mobile Desktop Laptop Tablet Mobile Save Preview Publish Scheduled View…" at bounding box center [868, 17] width 1400 height 23
click at [1377, 22] on span "Save" at bounding box center [1373, 17] width 19 height 12
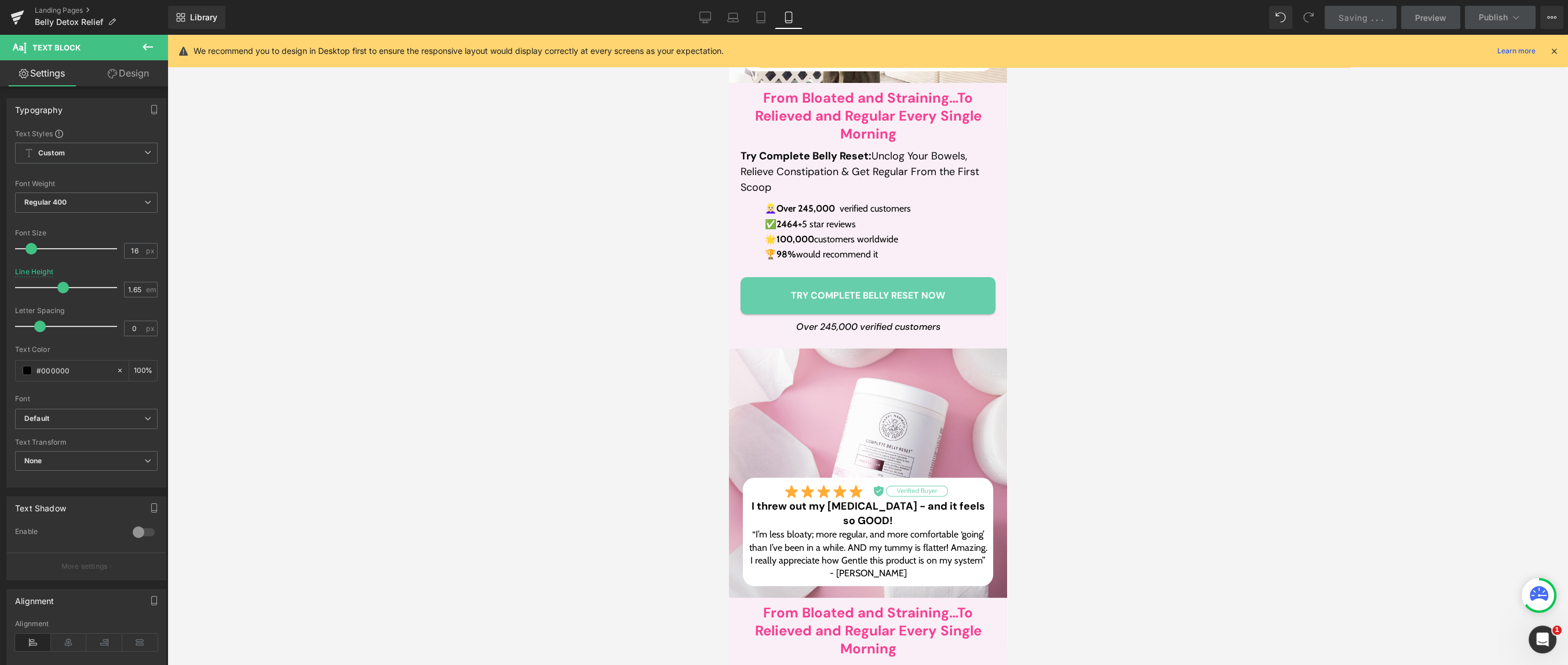
scroll to position [365, 0]
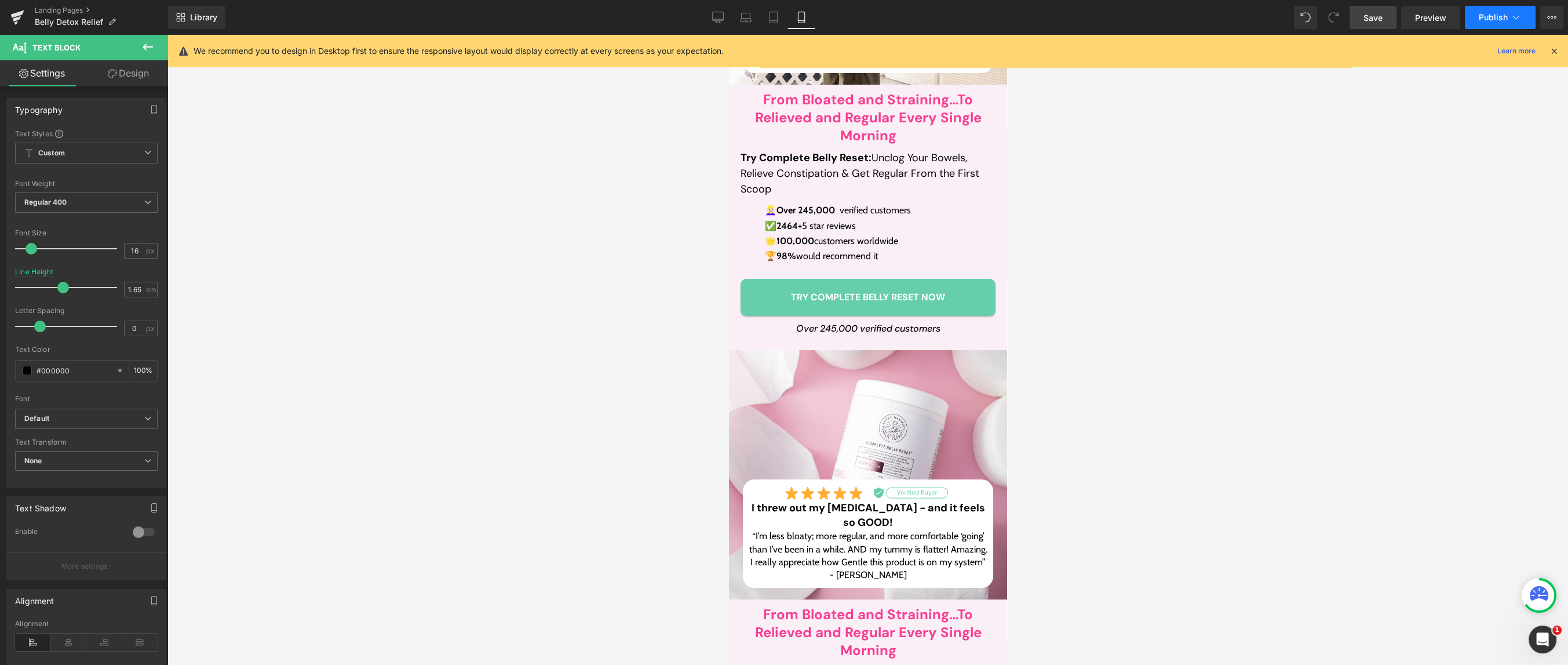
click at [1517, 16] on icon at bounding box center [1516, 17] width 11 height 11
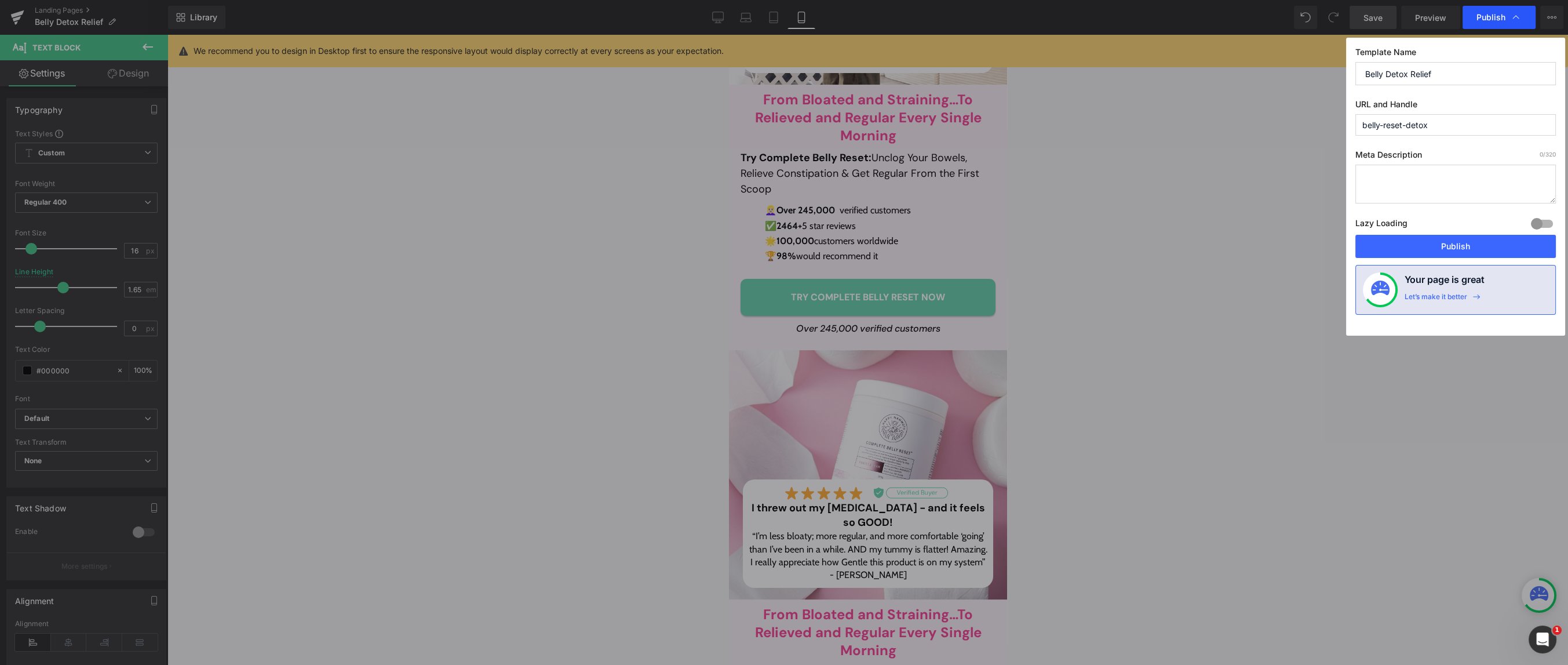
click at [1515, 16] on icon at bounding box center [1516, 17] width 6 height 4
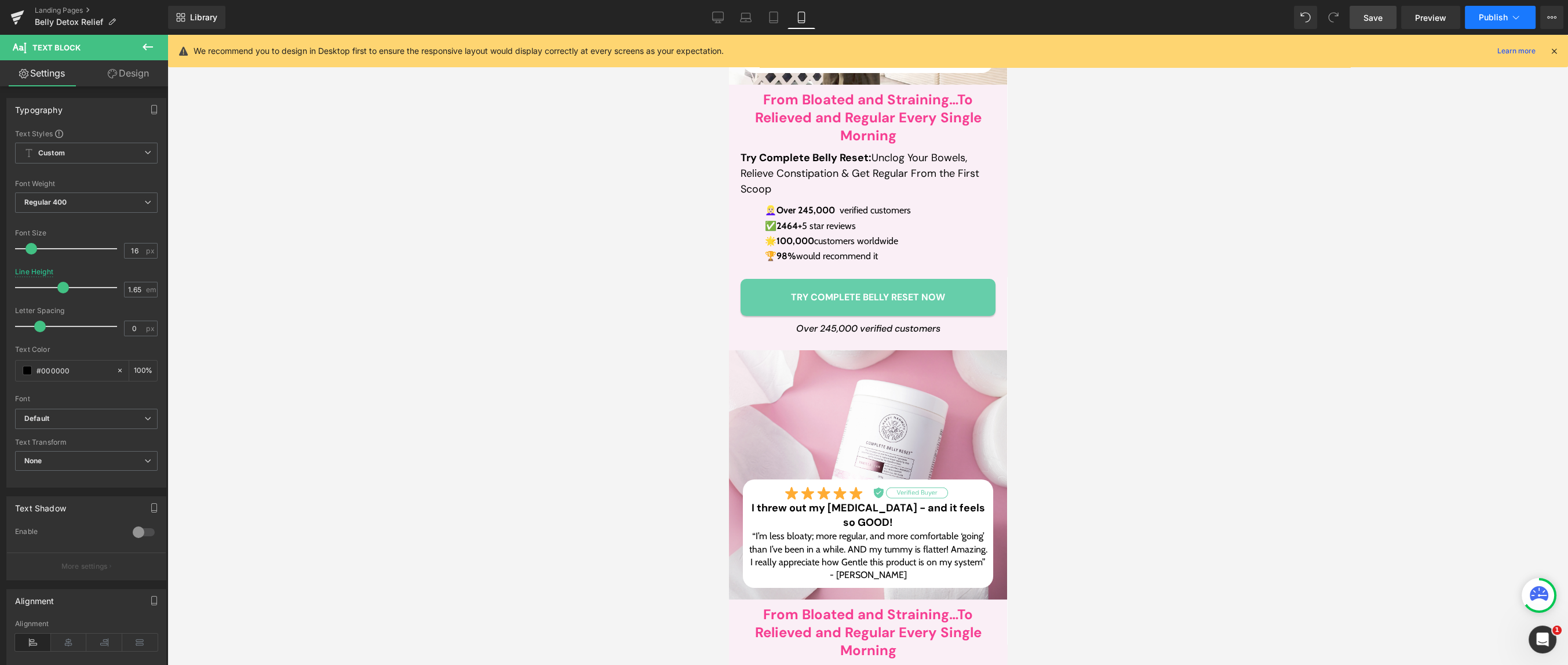
click at [1487, 16] on span "Publish" at bounding box center [1493, 17] width 29 height 9
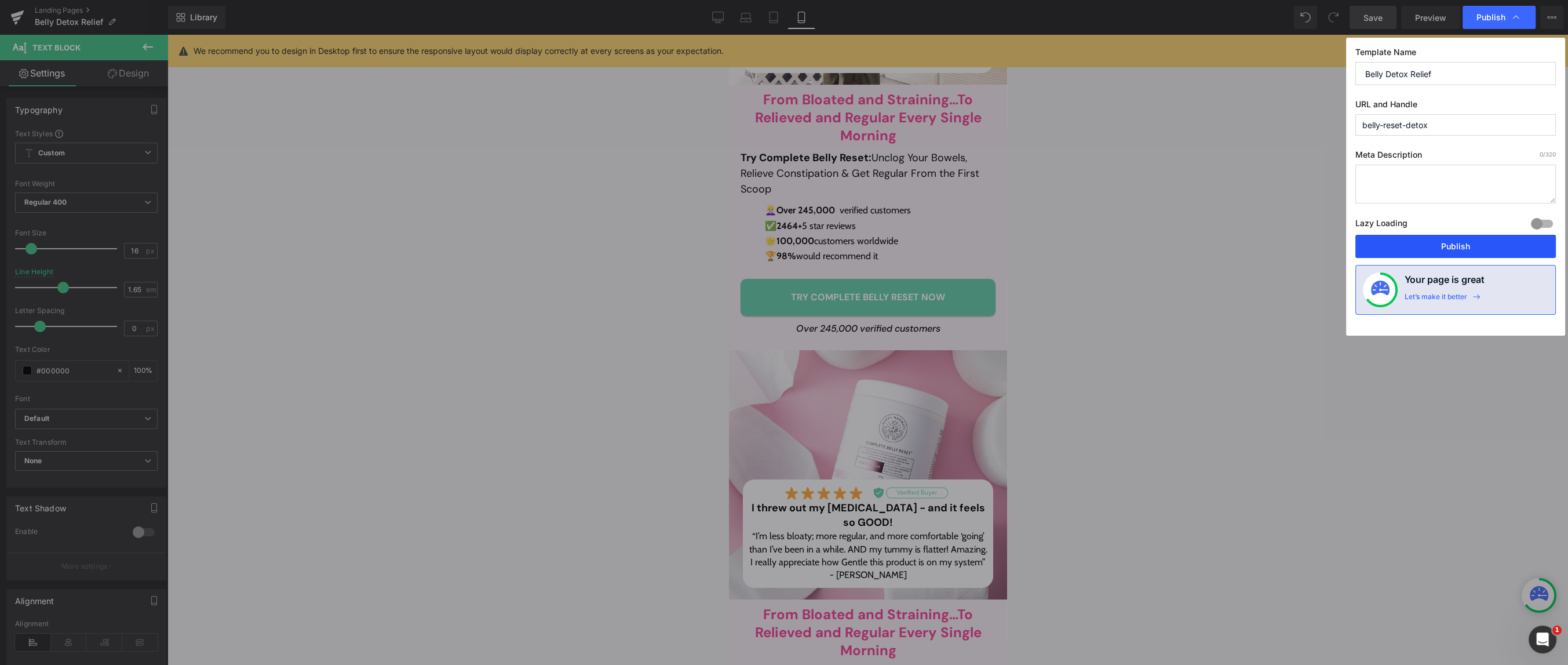
click at [1441, 244] on button "Publish" at bounding box center [1455, 246] width 200 height 23
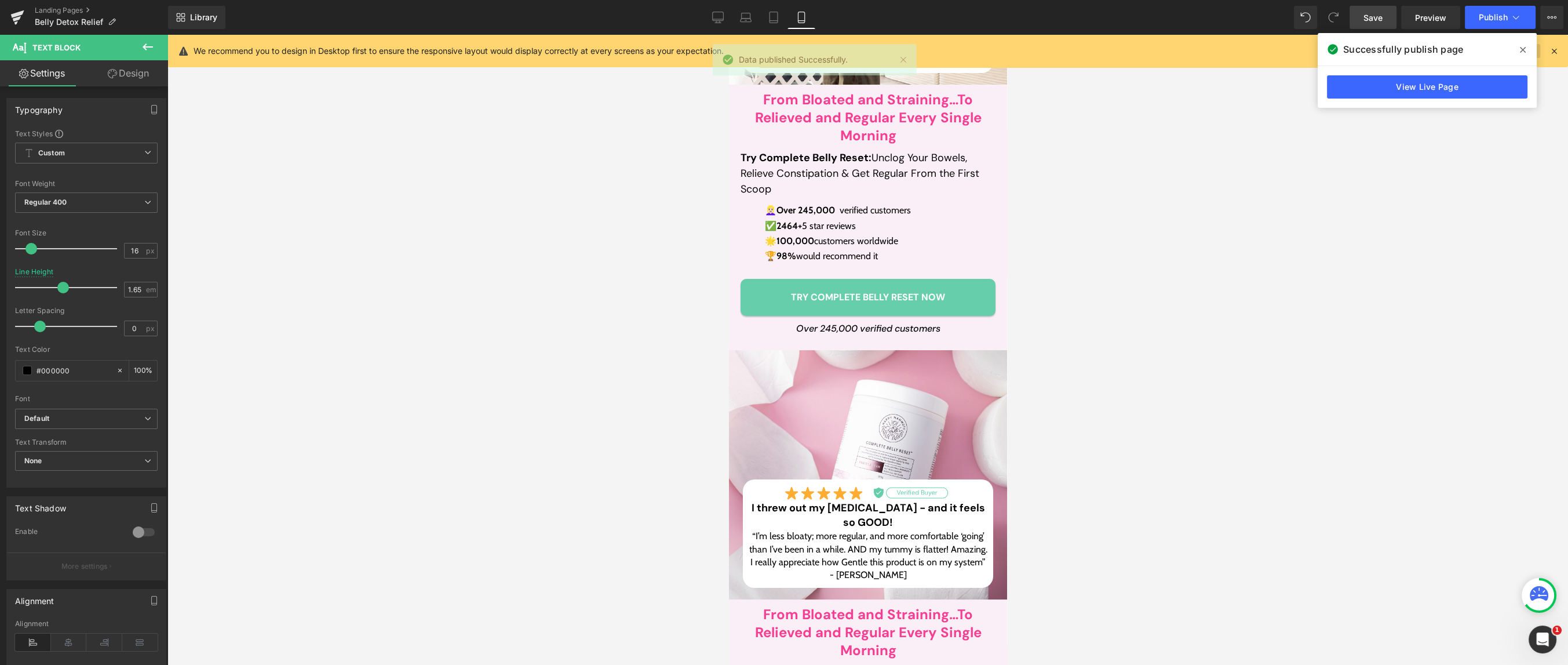
click at [1522, 51] on icon at bounding box center [1523, 49] width 6 height 9
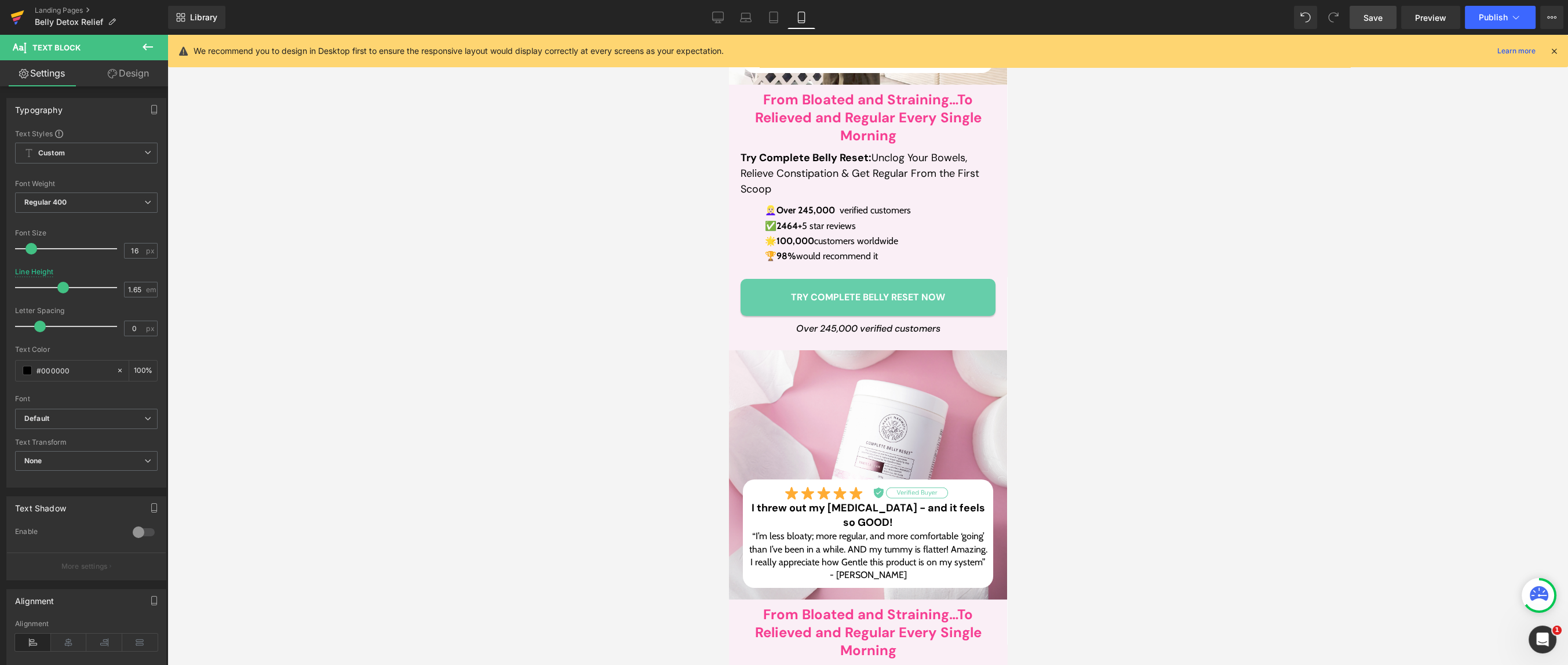
click at [22, 16] on icon at bounding box center [18, 17] width 14 height 29
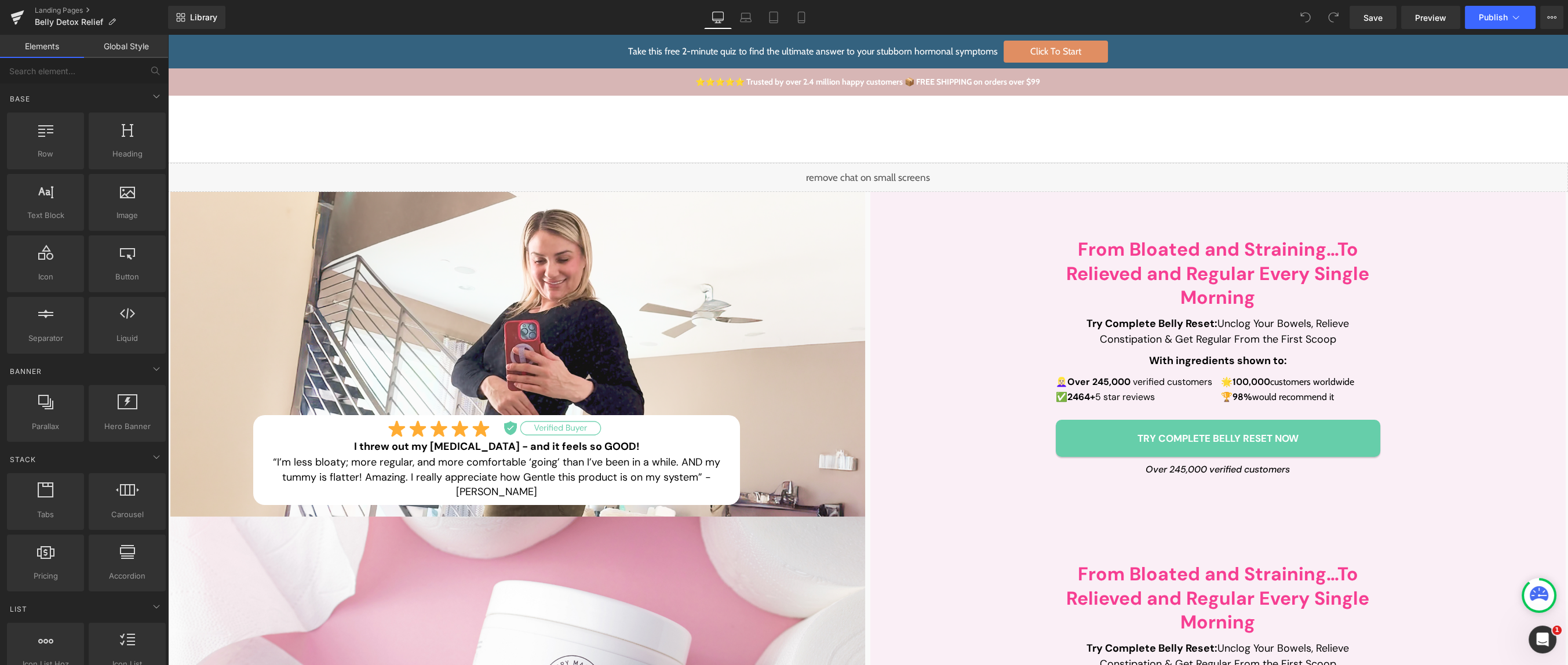
click at [134, 48] on link "Global Style" at bounding box center [125, 46] width 84 height 23
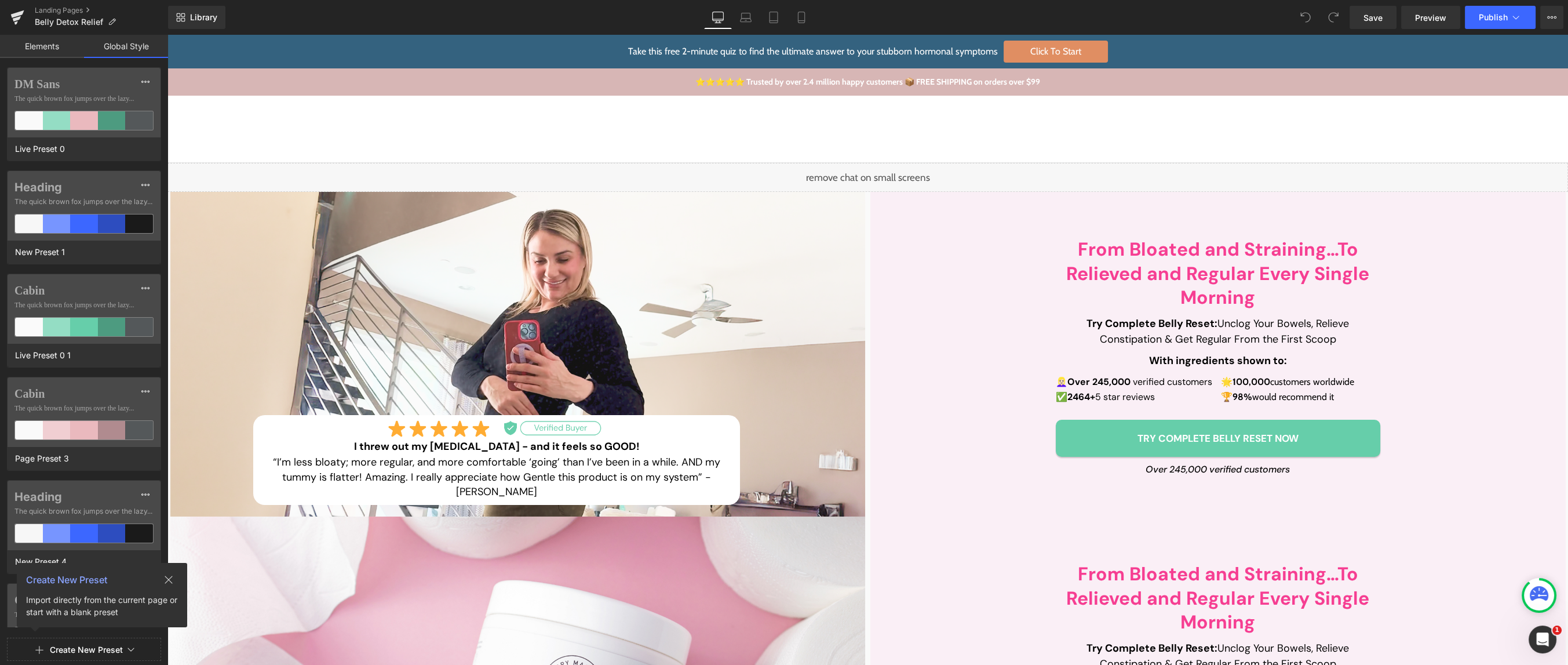
click at [54, 46] on link "Elements" at bounding box center [42, 46] width 84 height 23
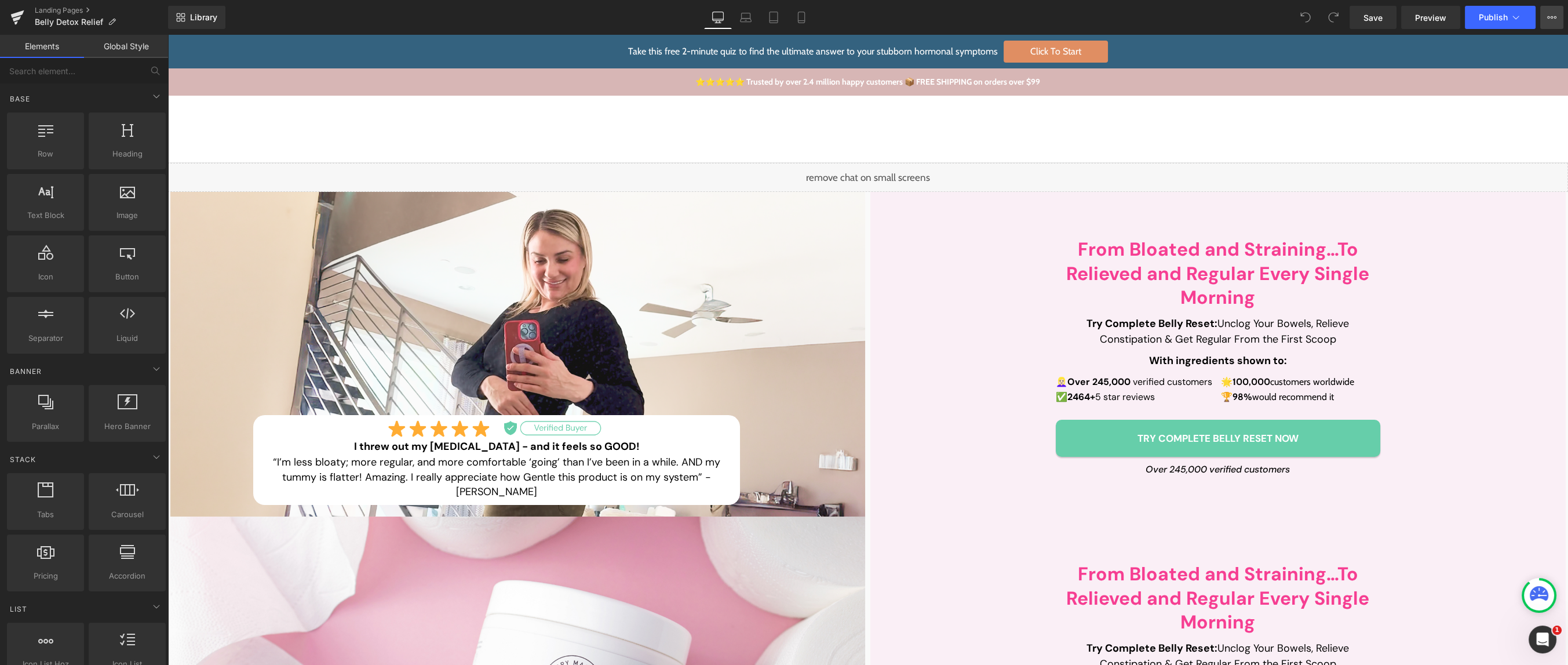
click at [1549, 13] on icon at bounding box center [1552, 17] width 9 height 9
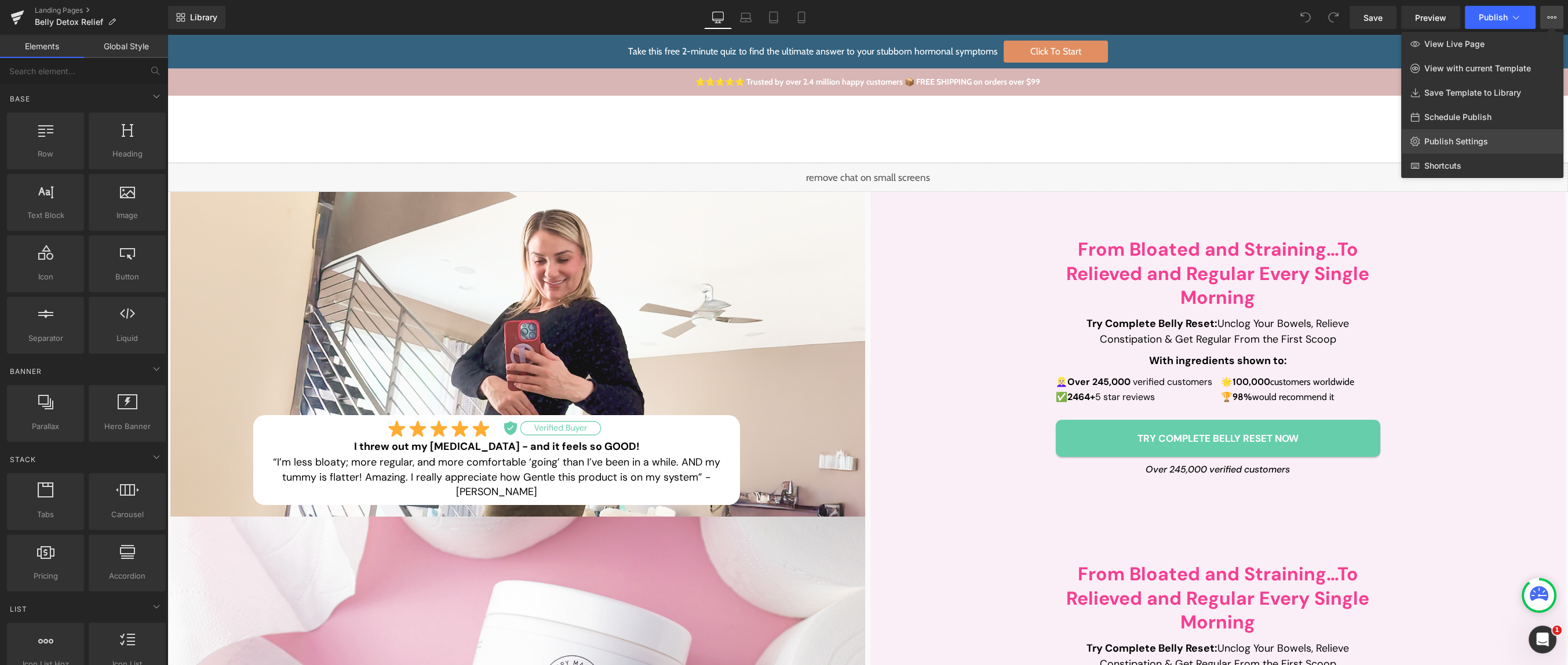
click at [1445, 141] on span "Publish Settings" at bounding box center [1456, 141] width 64 height 11
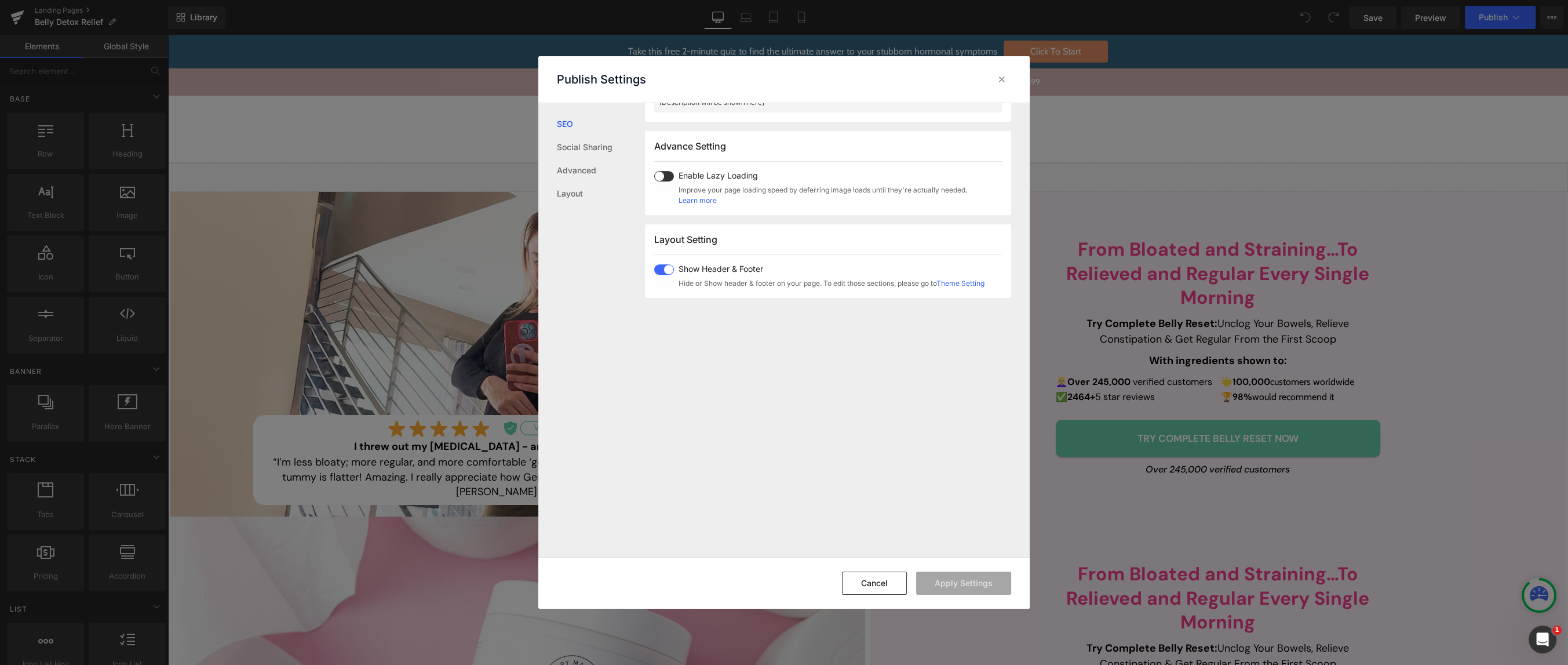
scroll to position [580, 0]
click at [1006, 84] on icon at bounding box center [1002, 80] width 11 height 11
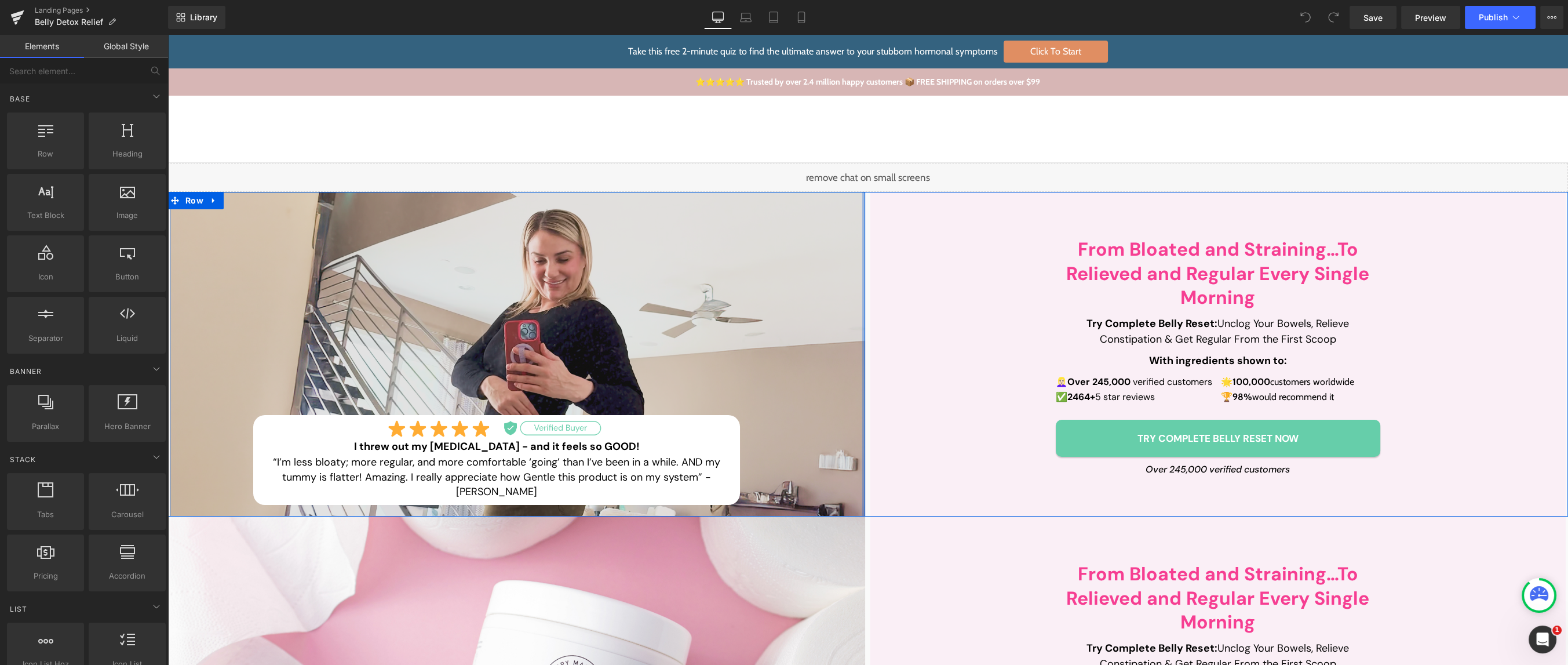
click at [863, 286] on div at bounding box center [864, 354] width 3 height 324
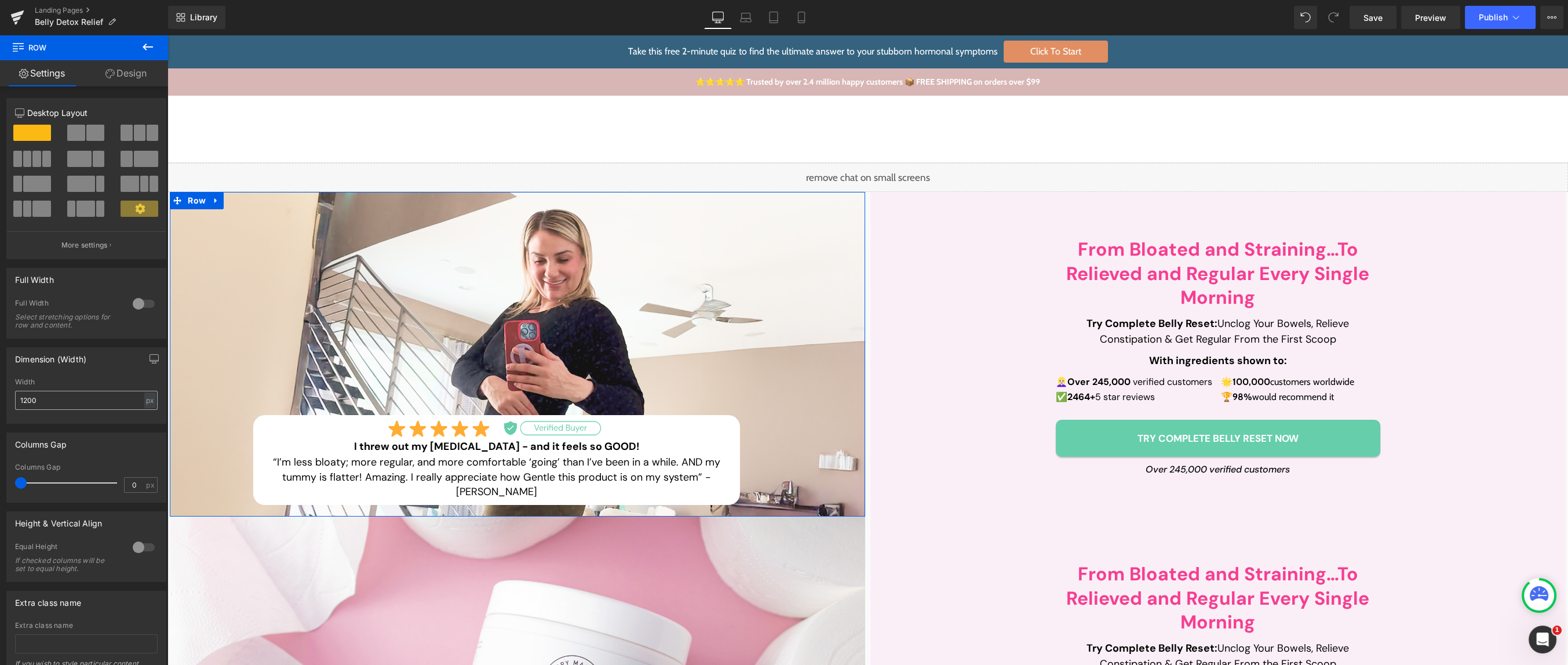
scroll to position [0, 0]
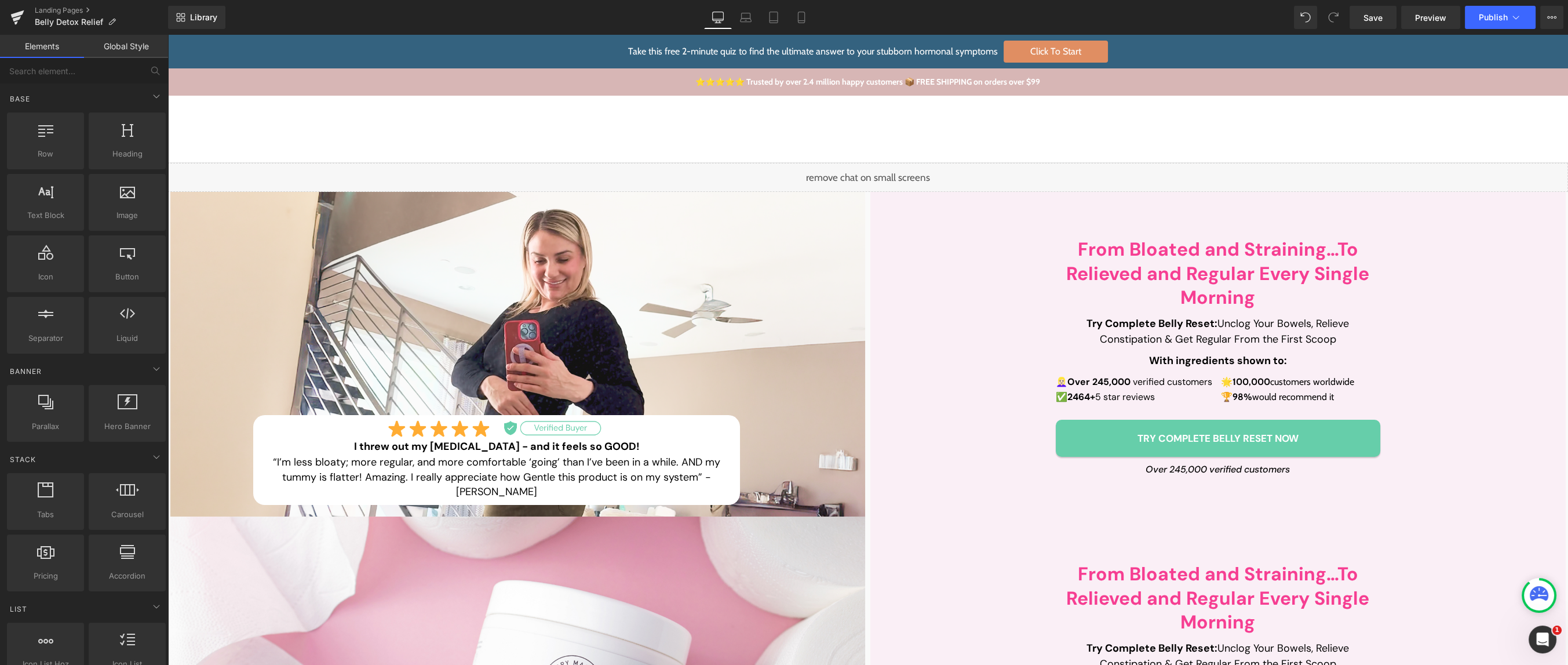
click at [561, 130] on div "Shop Shop Improve Gut Health Hormone Balance Detoxification Anti Ageing & Beaut…" at bounding box center [521, 129] width 649 height 16
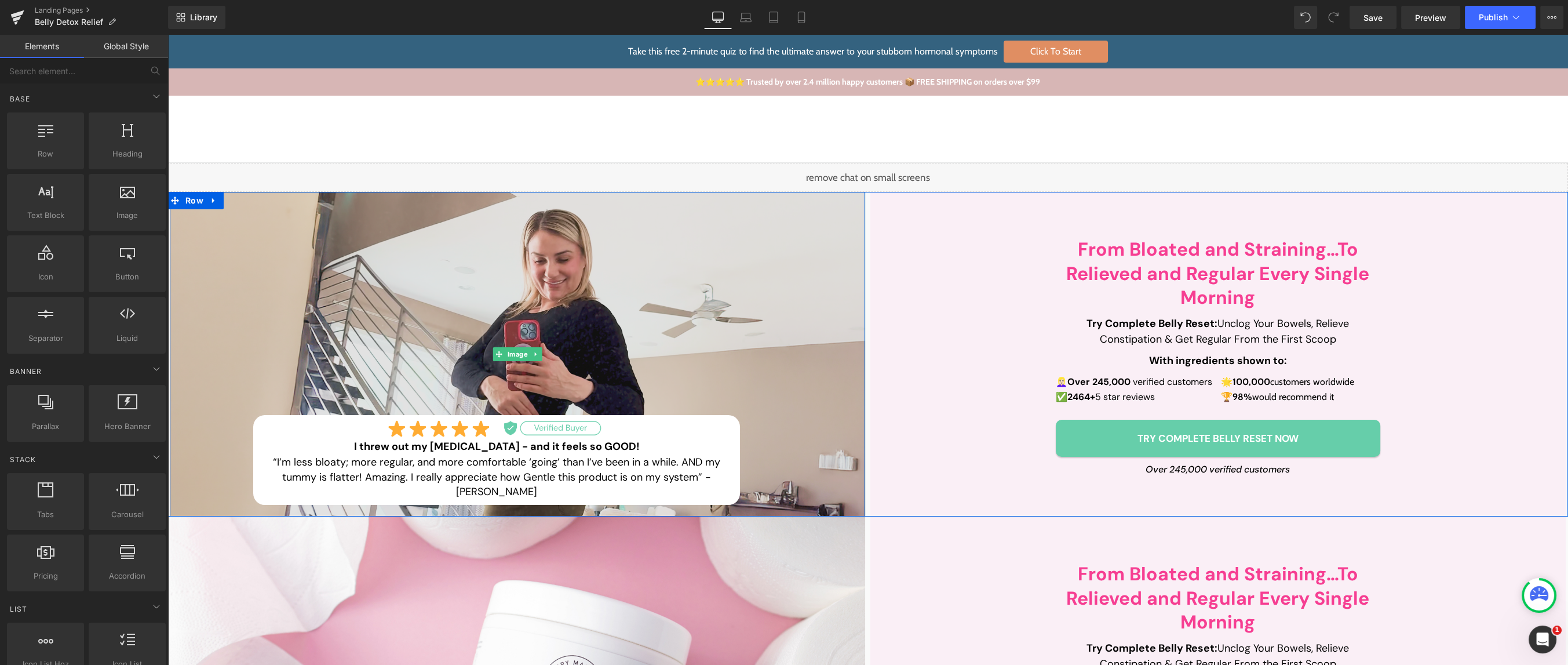
click at [765, 271] on img at bounding box center [517, 354] width 696 height 324
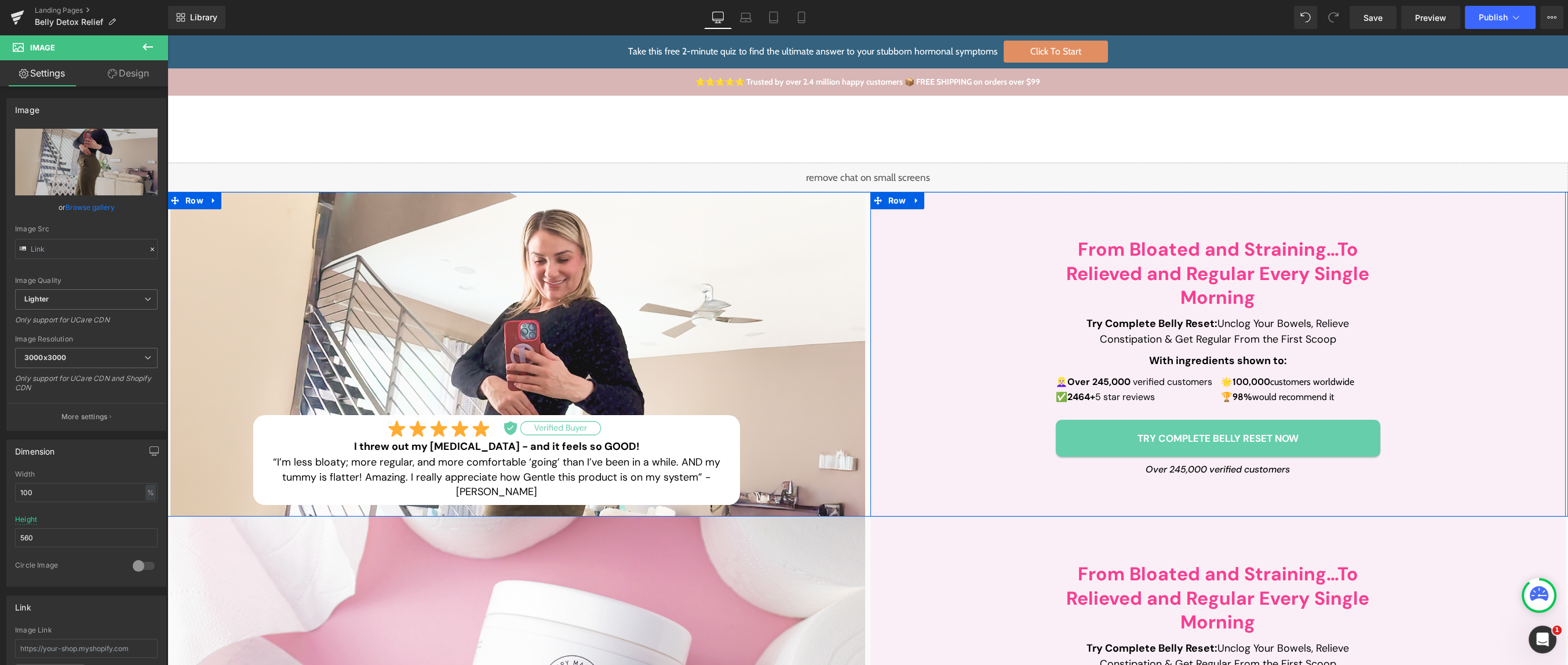
click at [950, 260] on div "From Bloated and Straining…To Relieved and Regular Every Single Morning Heading…" at bounding box center [1218, 355] width 696 height 284
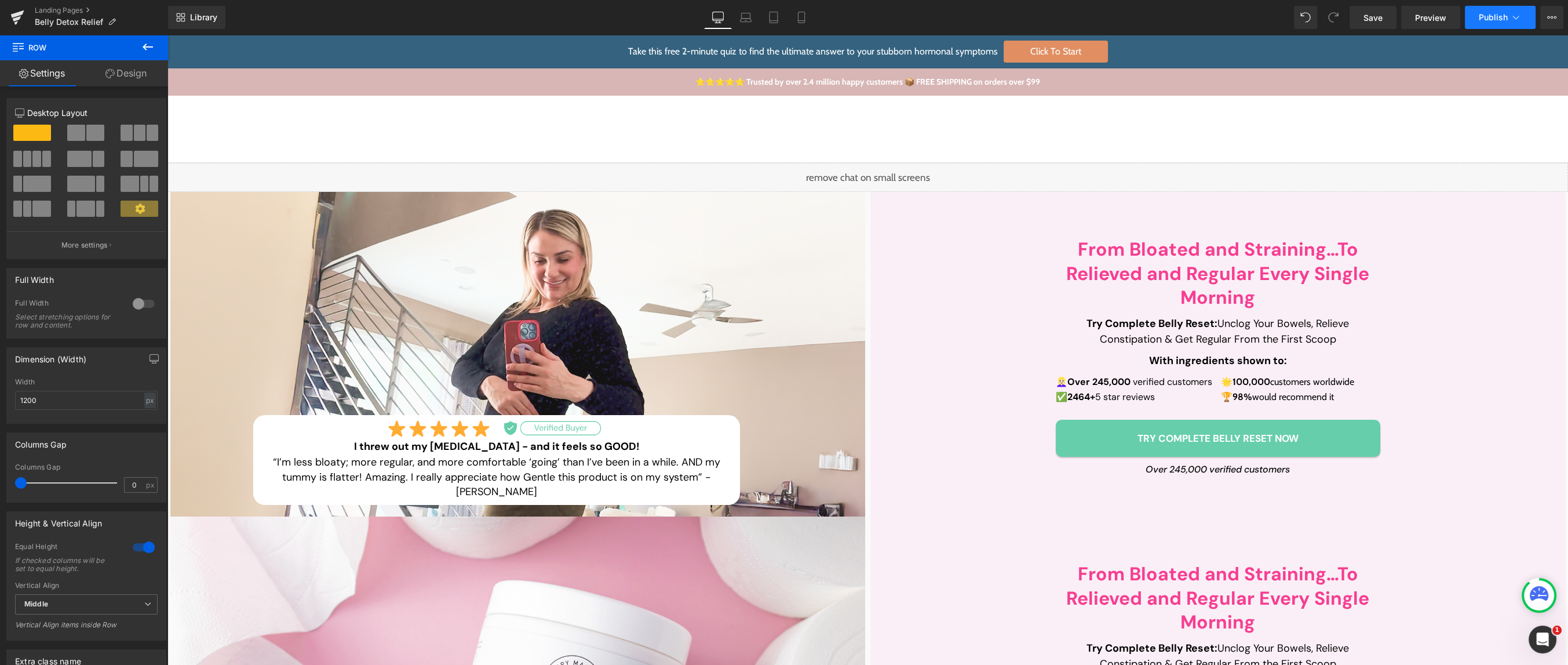
click at [1490, 19] on span "Publish" at bounding box center [1493, 17] width 29 height 9
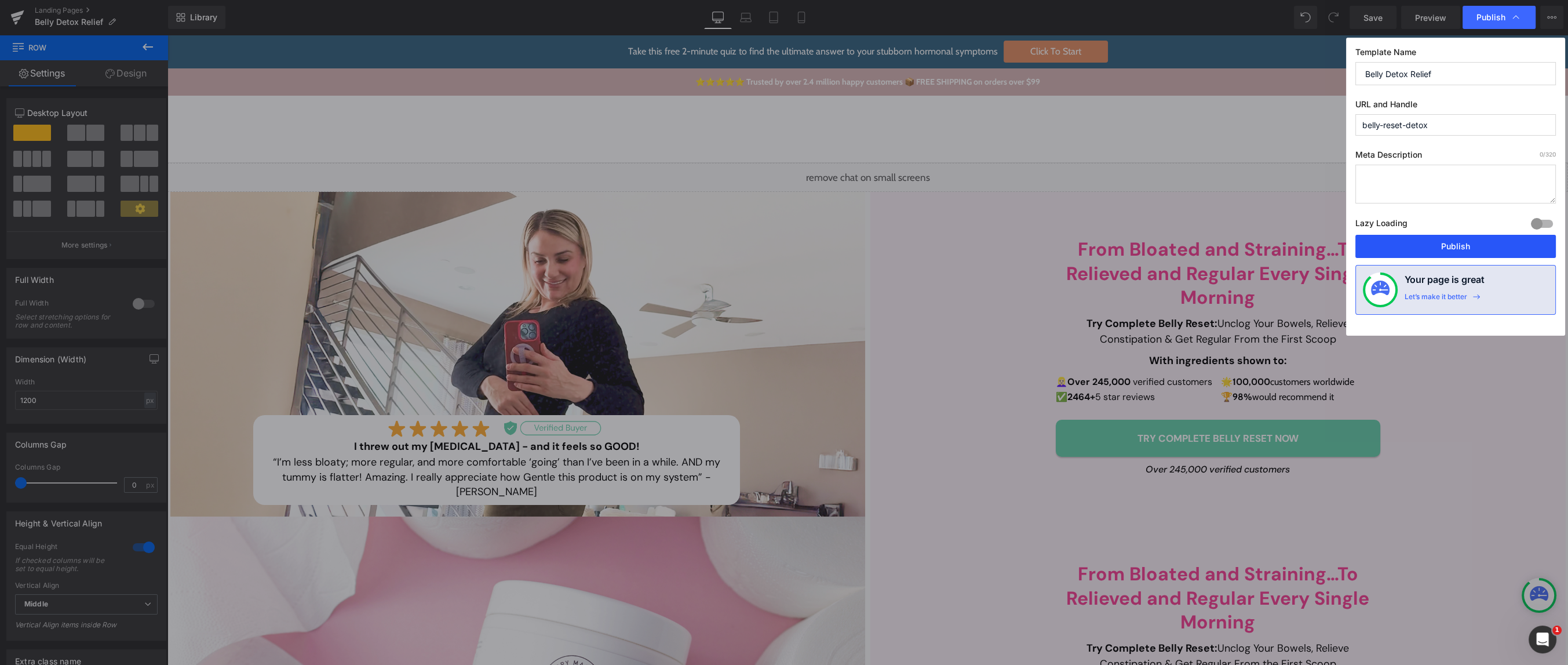
click at [1442, 248] on button "Publish" at bounding box center [1455, 246] width 200 height 23
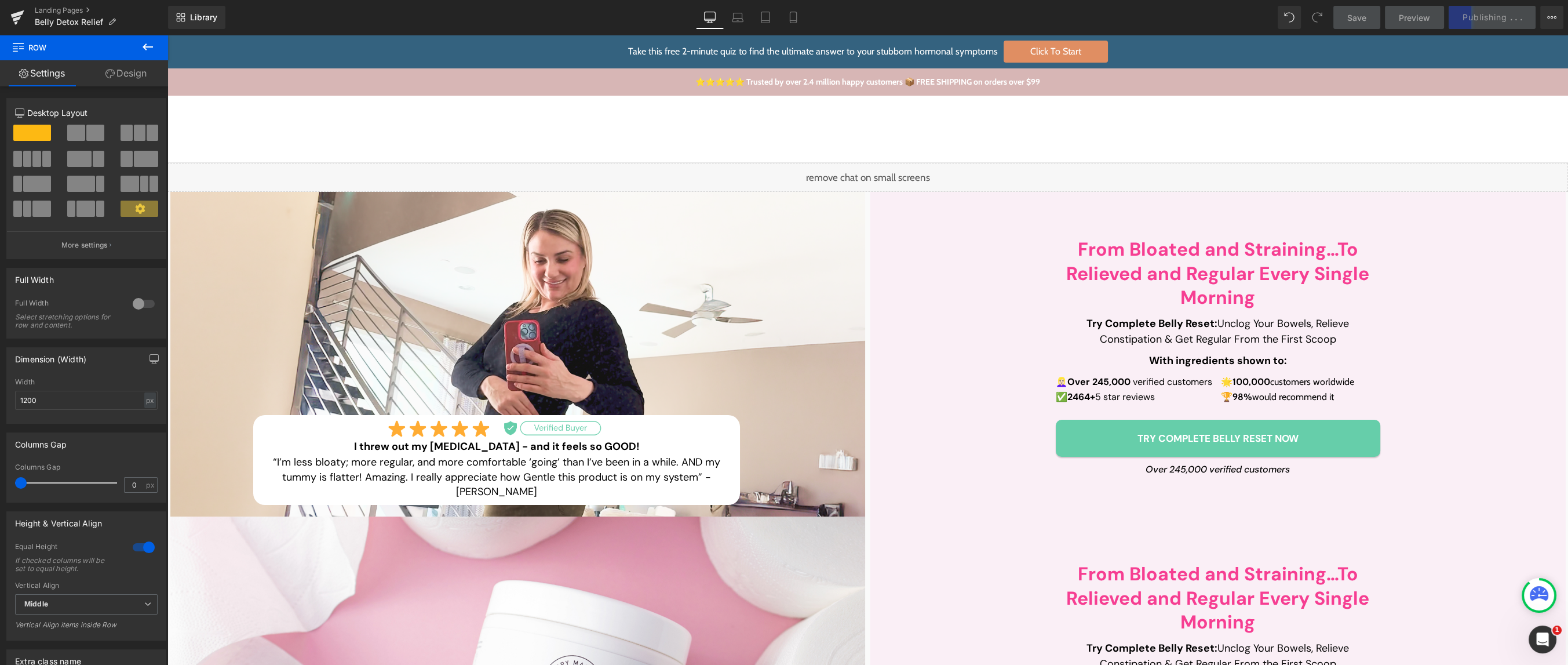
click at [536, 106] on div "Shop Shop Improve Gut Health Hormone Balance Detoxification Anti Ageing & Beaut…" at bounding box center [867, 129] width 1401 height 68
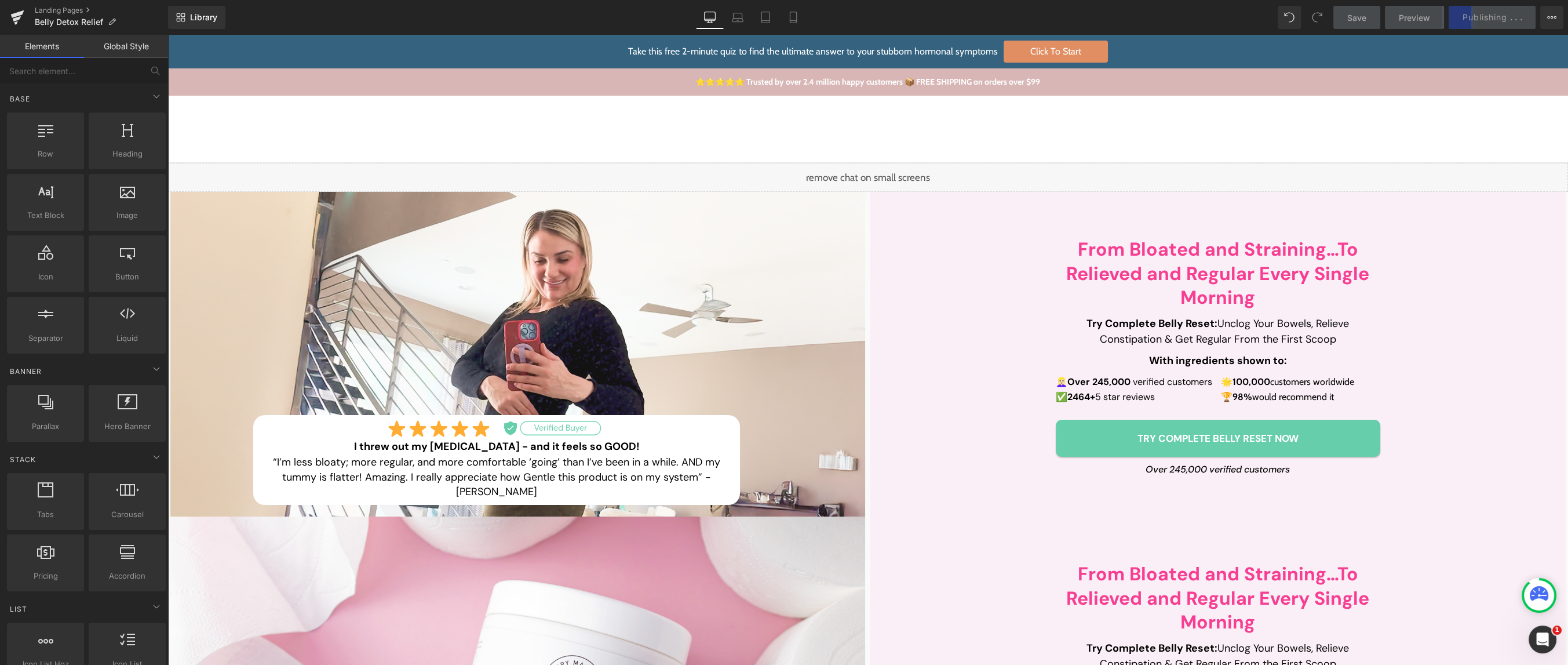
click at [580, 113] on div "Shop Shop Improve Gut Health Hormone Balance Detoxification Anti Ageing & Beaut…" at bounding box center [867, 129] width 1401 height 68
click at [1482, 23] on button "Publish" at bounding box center [1500, 17] width 71 height 23
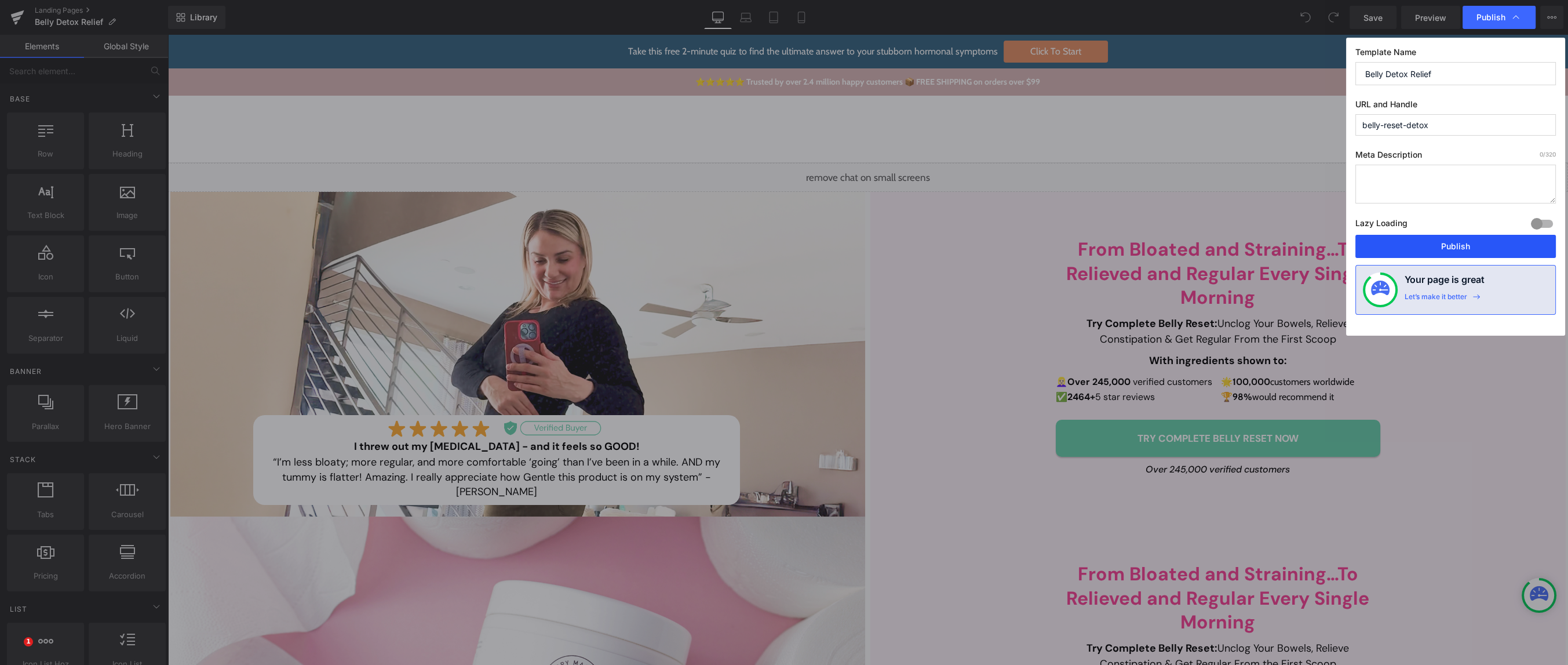
click at [1455, 242] on button "Publish" at bounding box center [1455, 246] width 200 height 23
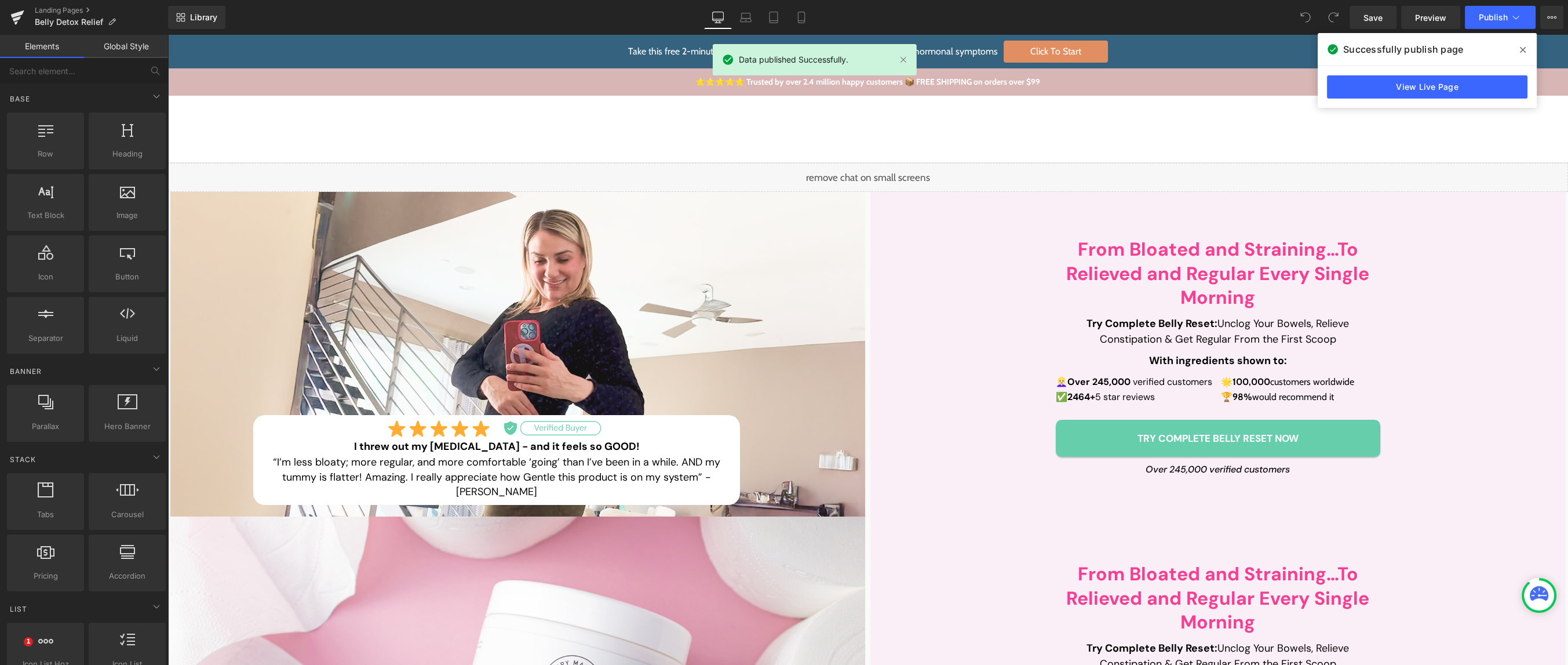
click at [1524, 48] on icon at bounding box center [1523, 49] width 6 height 9
